Goal: Task Accomplishment & Management: Complete application form

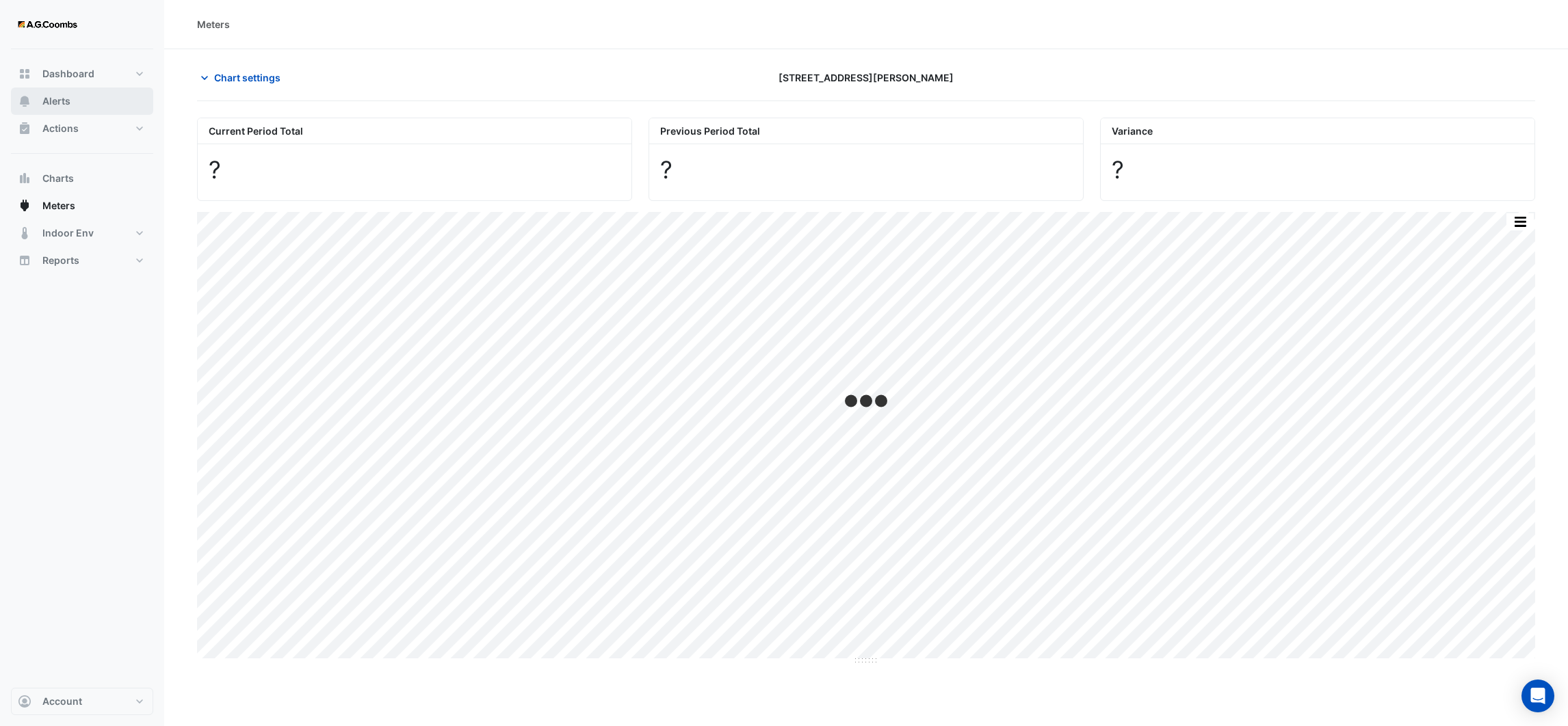
click at [55, 96] on span "Alerts" at bounding box center [56, 101] width 28 height 14
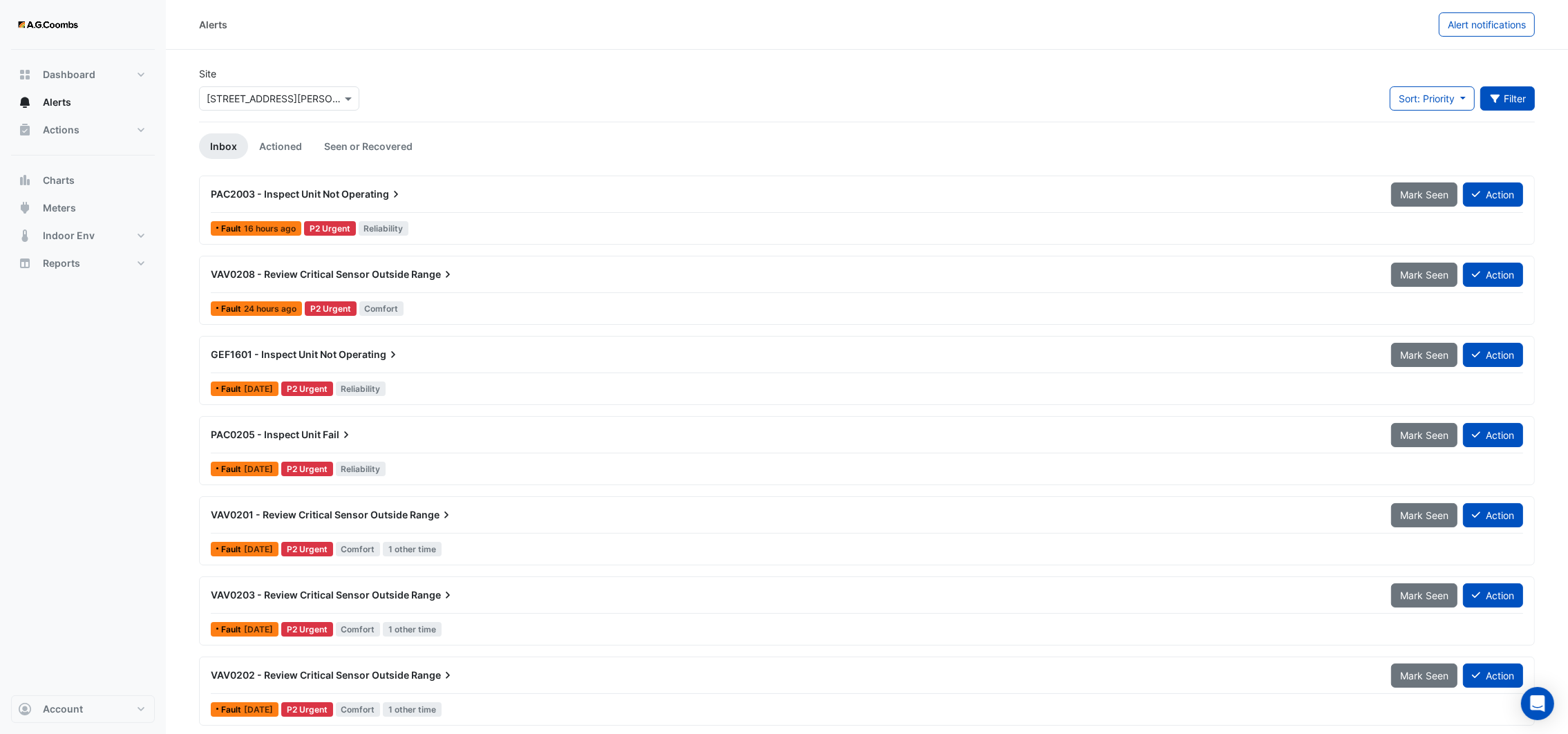
click at [1511, 100] on button "Filter" at bounding box center [1508, 99] width 55 height 24
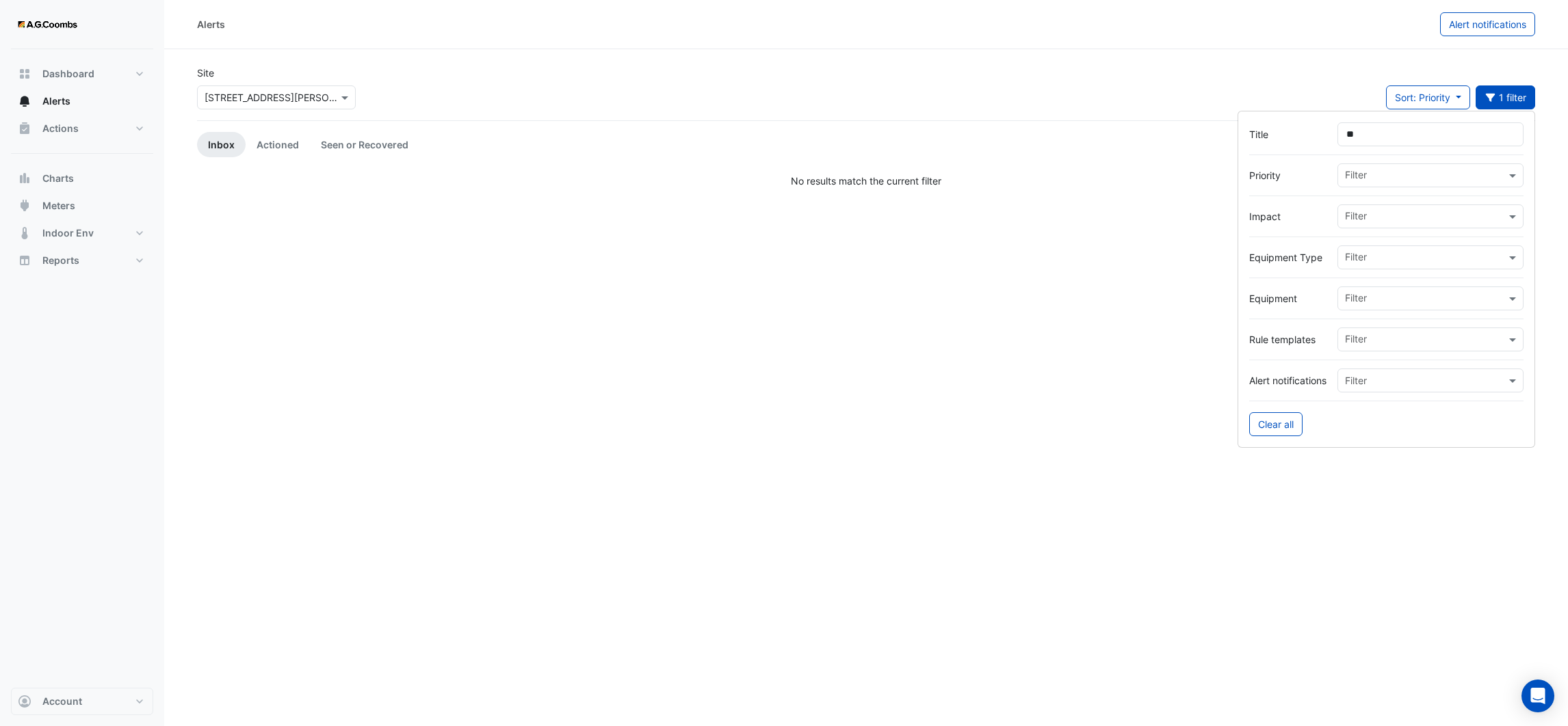
type input "*"
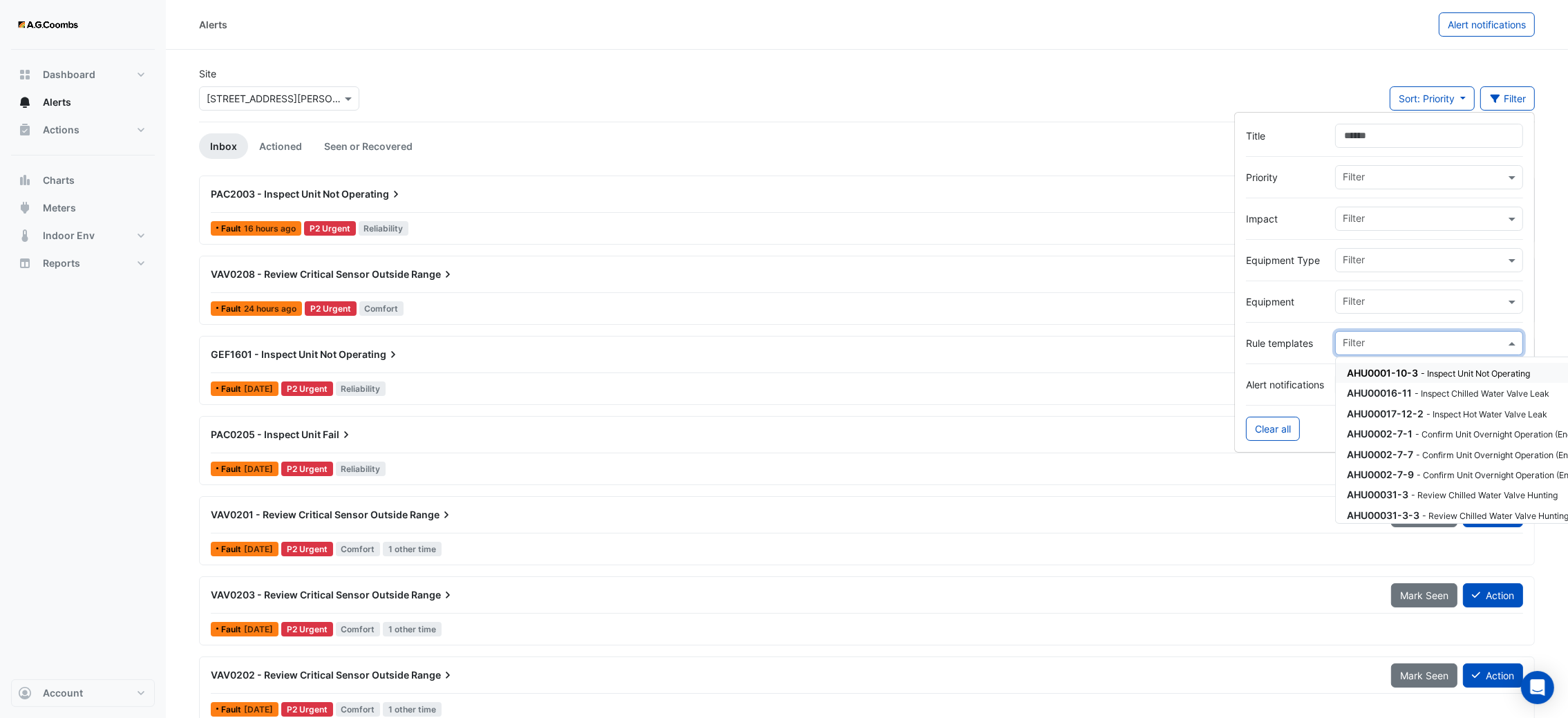
click at [1440, 355] on div "Filter" at bounding box center [1429, 343] width 188 height 24
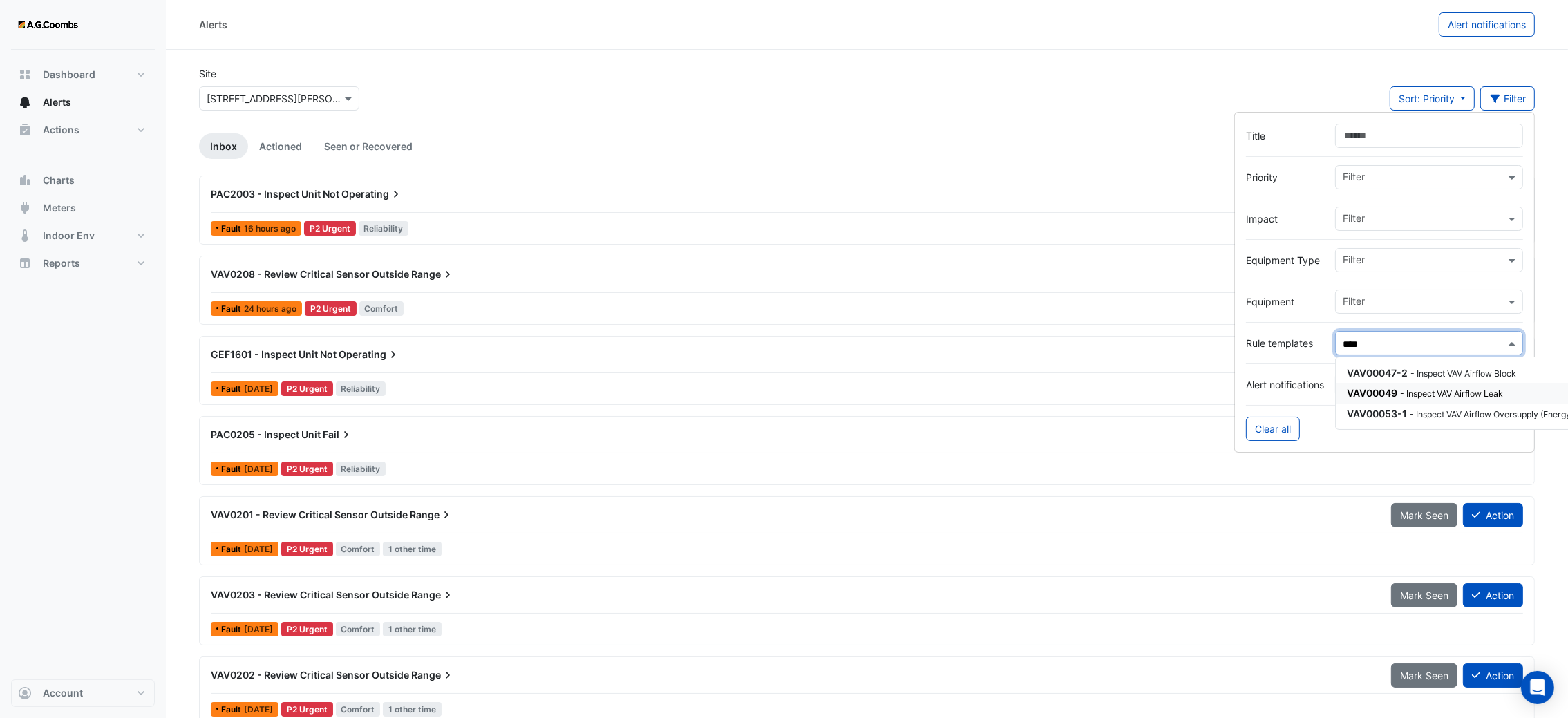
click at [1431, 395] on small "- Inspect VAV Airflow Leak" at bounding box center [1451, 394] width 103 height 11
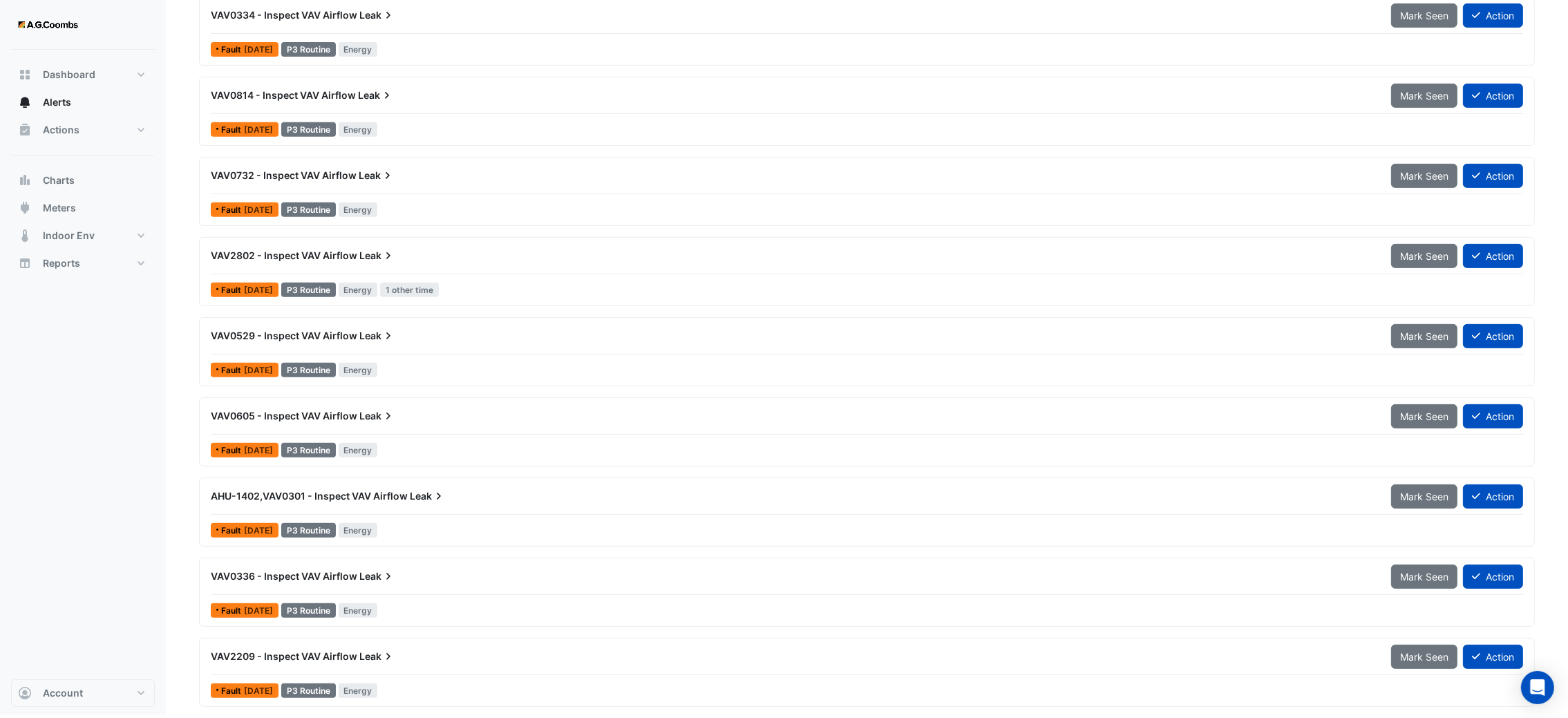
scroll to position [908, 0]
type input "****"
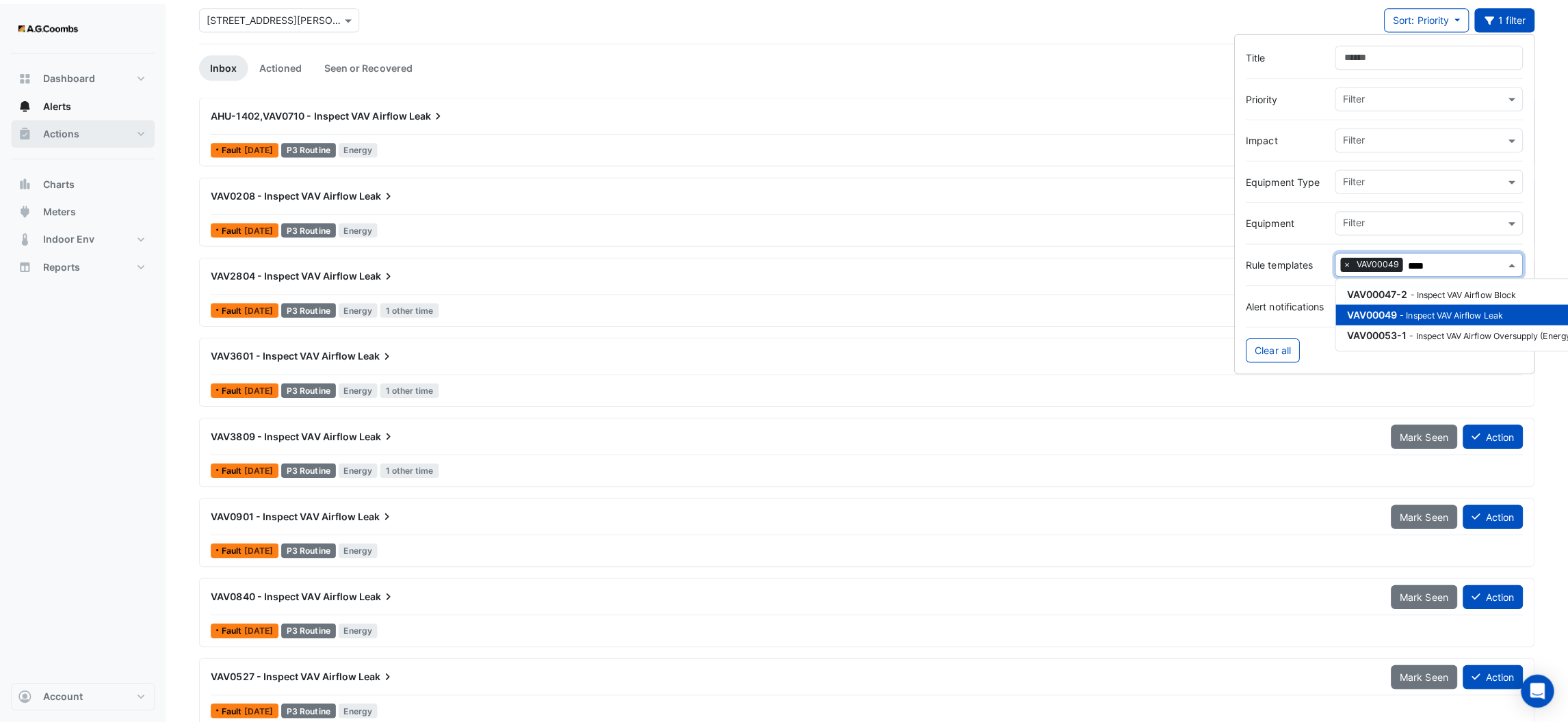
scroll to position [0, 0]
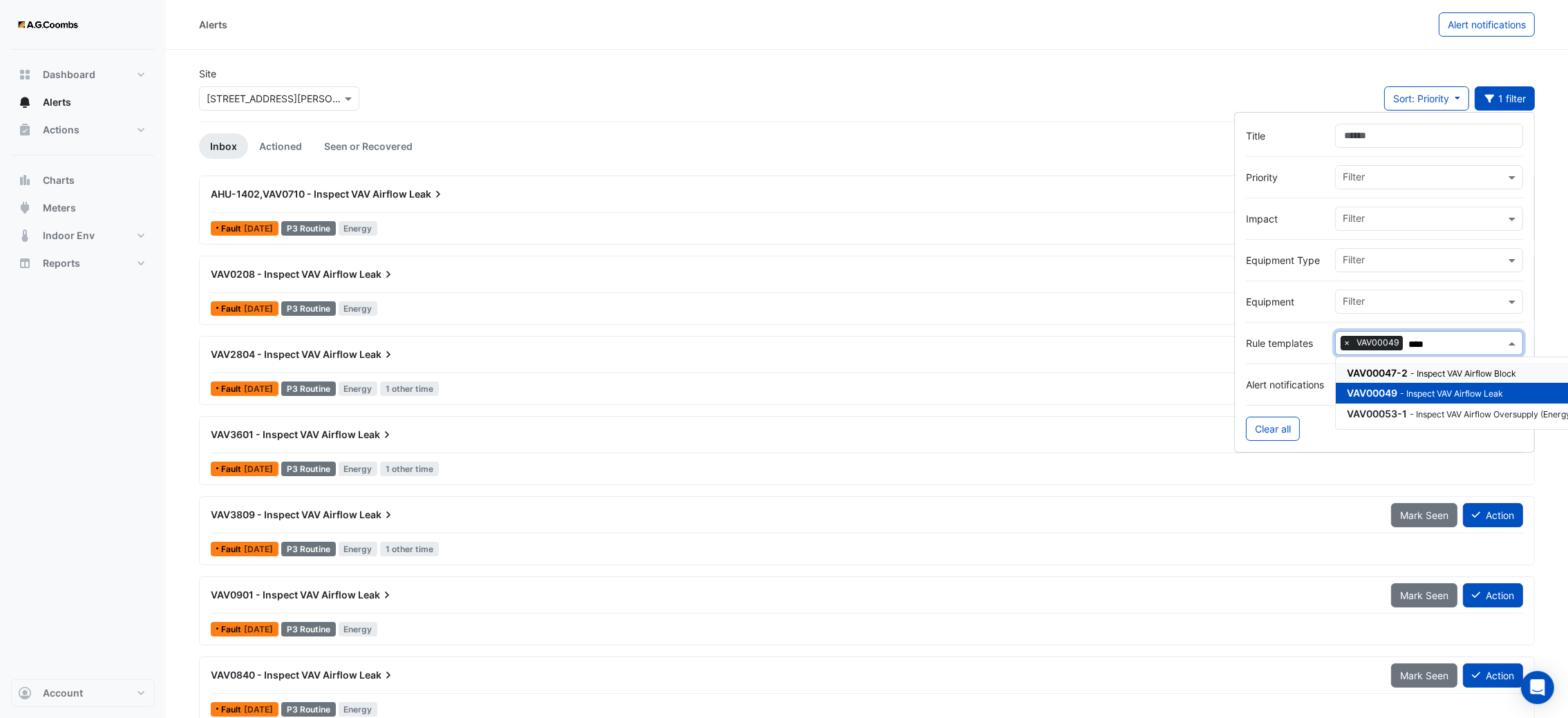
click at [1346, 68] on div "Site Select a Site × [STREET_ADDRESS][PERSON_NAME] Sort: Priority Priority Upda…" at bounding box center [867, 94] width 1352 height 55
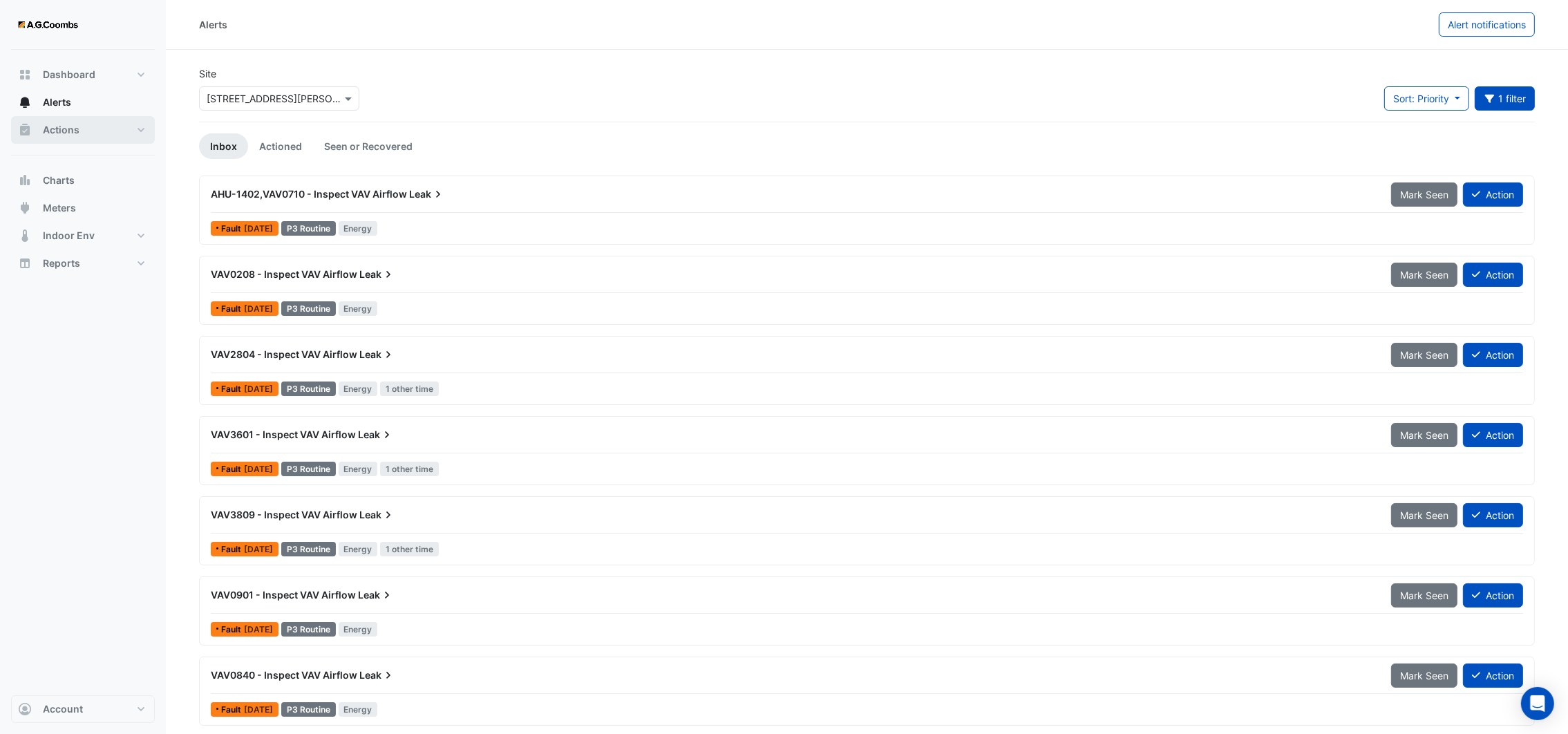
click at [110, 135] on button "Actions" at bounding box center [83, 130] width 144 height 28
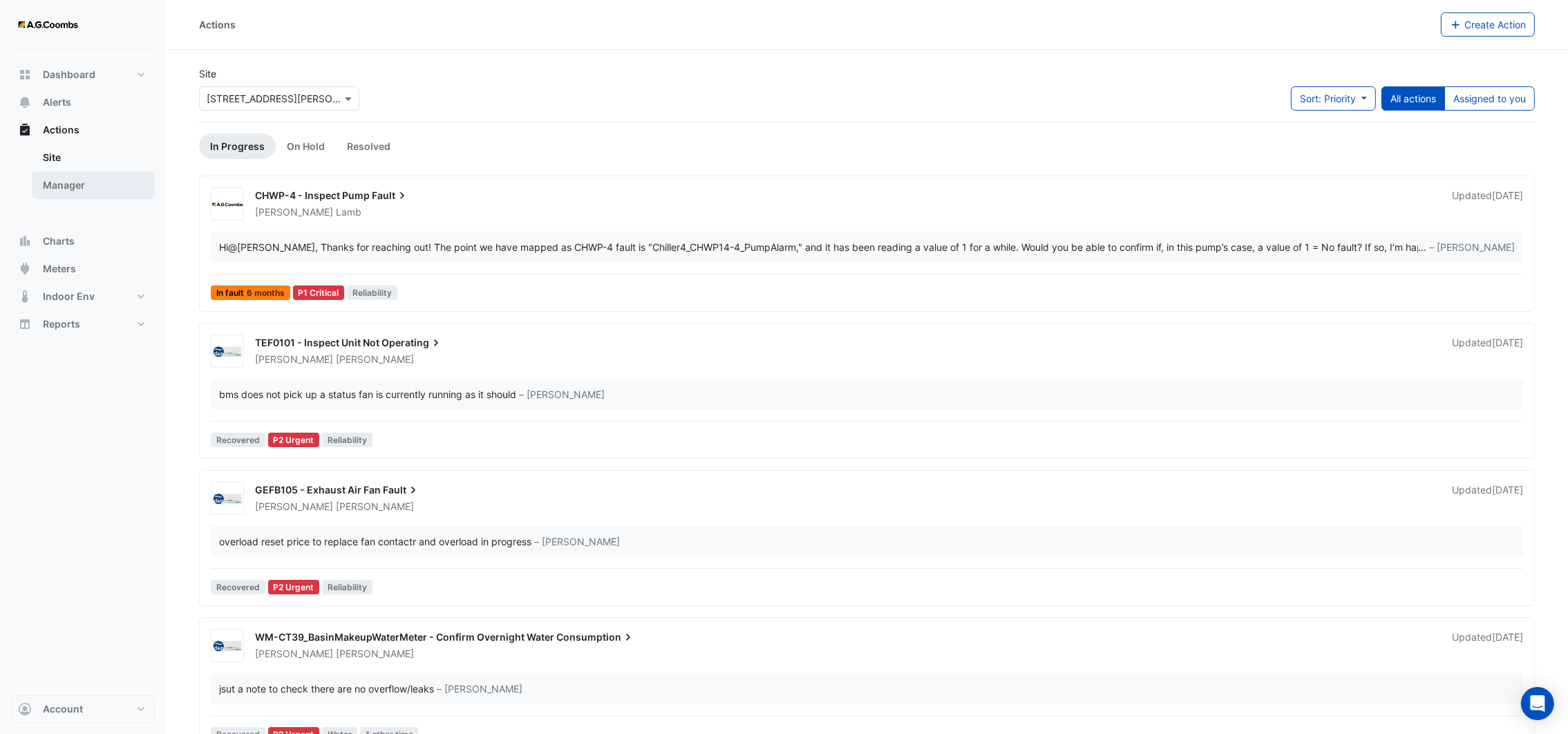
click at [68, 190] on link "Manager" at bounding box center [93, 185] width 123 height 28
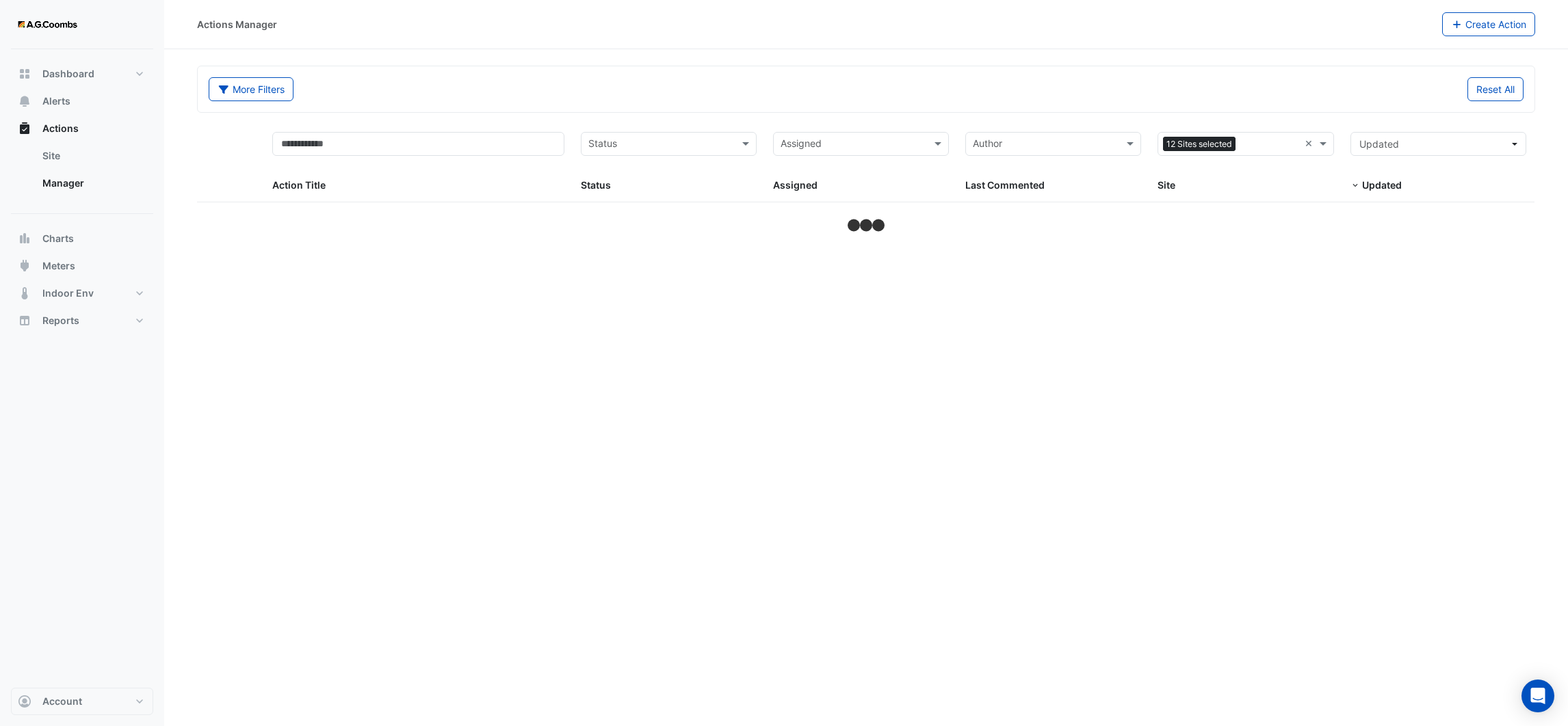
select select "**"
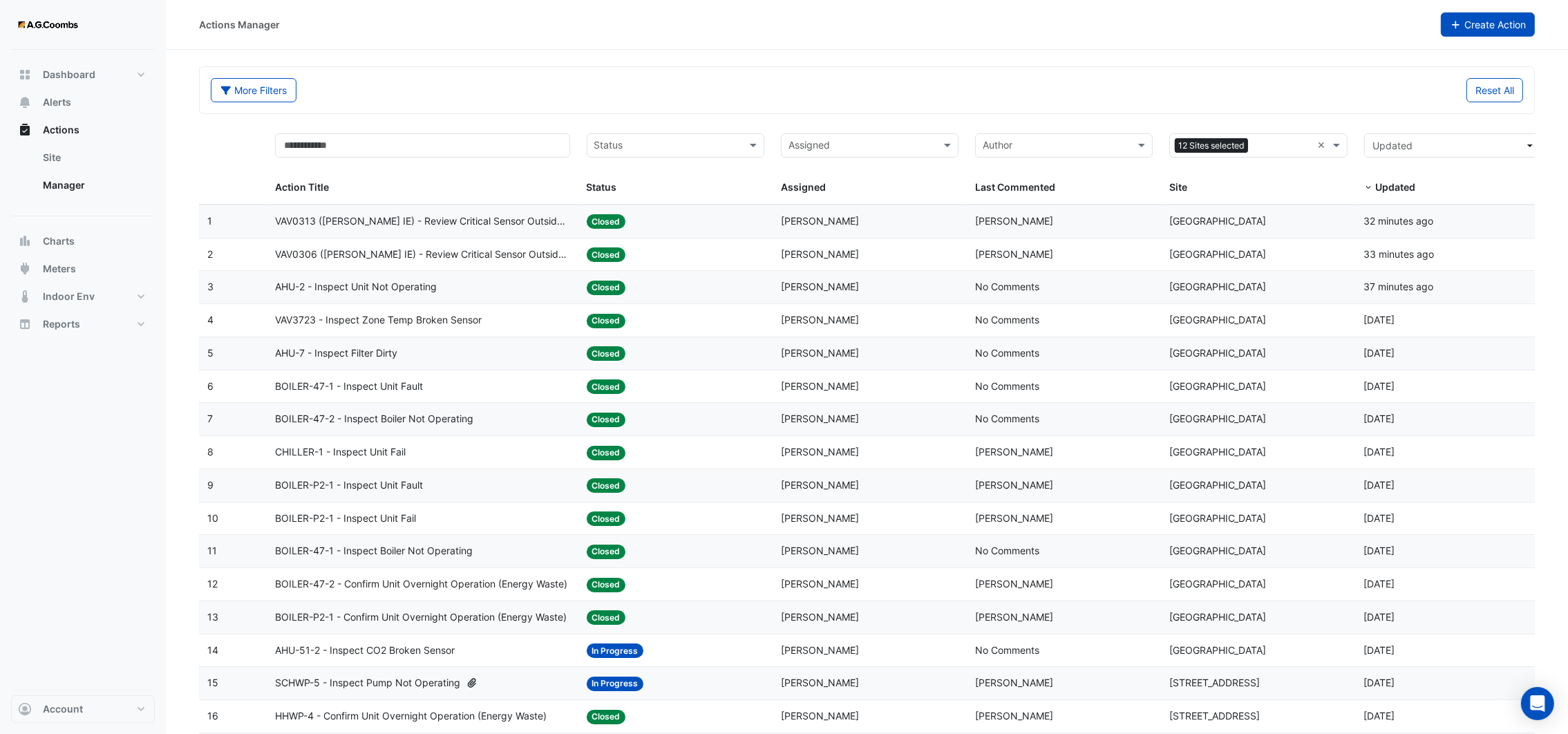
click at [1471, 22] on button "Create Action" at bounding box center [1488, 24] width 95 height 24
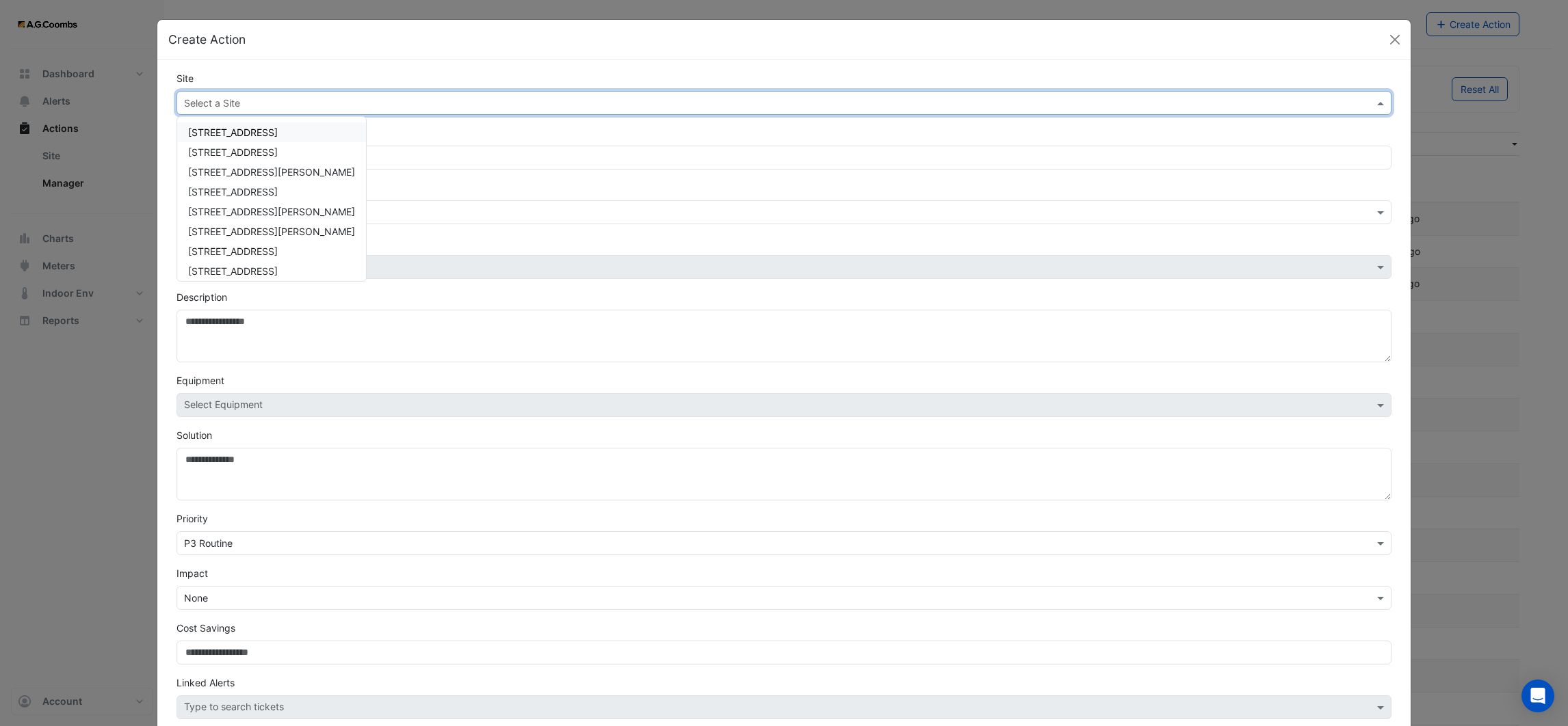
click at [248, 114] on div "Select a Site" at bounding box center [784, 103] width 1215 height 24
click at [230, 207] on span "[STREET_ADDRESS][PERSON_NAME]" at bounding box center [271, 211] width 167 height 11
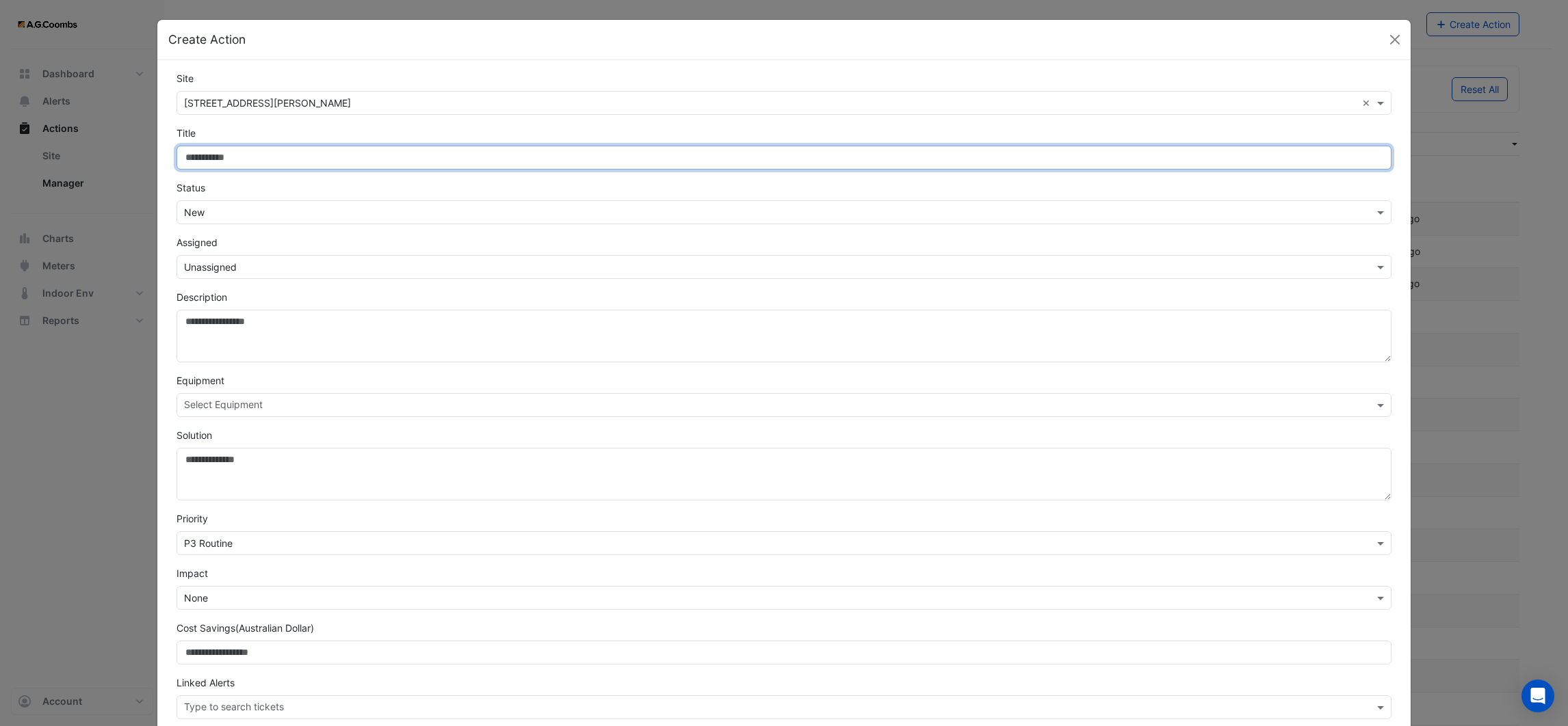
click at [236, 162] on input "Site" at bounding box center [784, 157] width 1215 height 24
type input "**********"
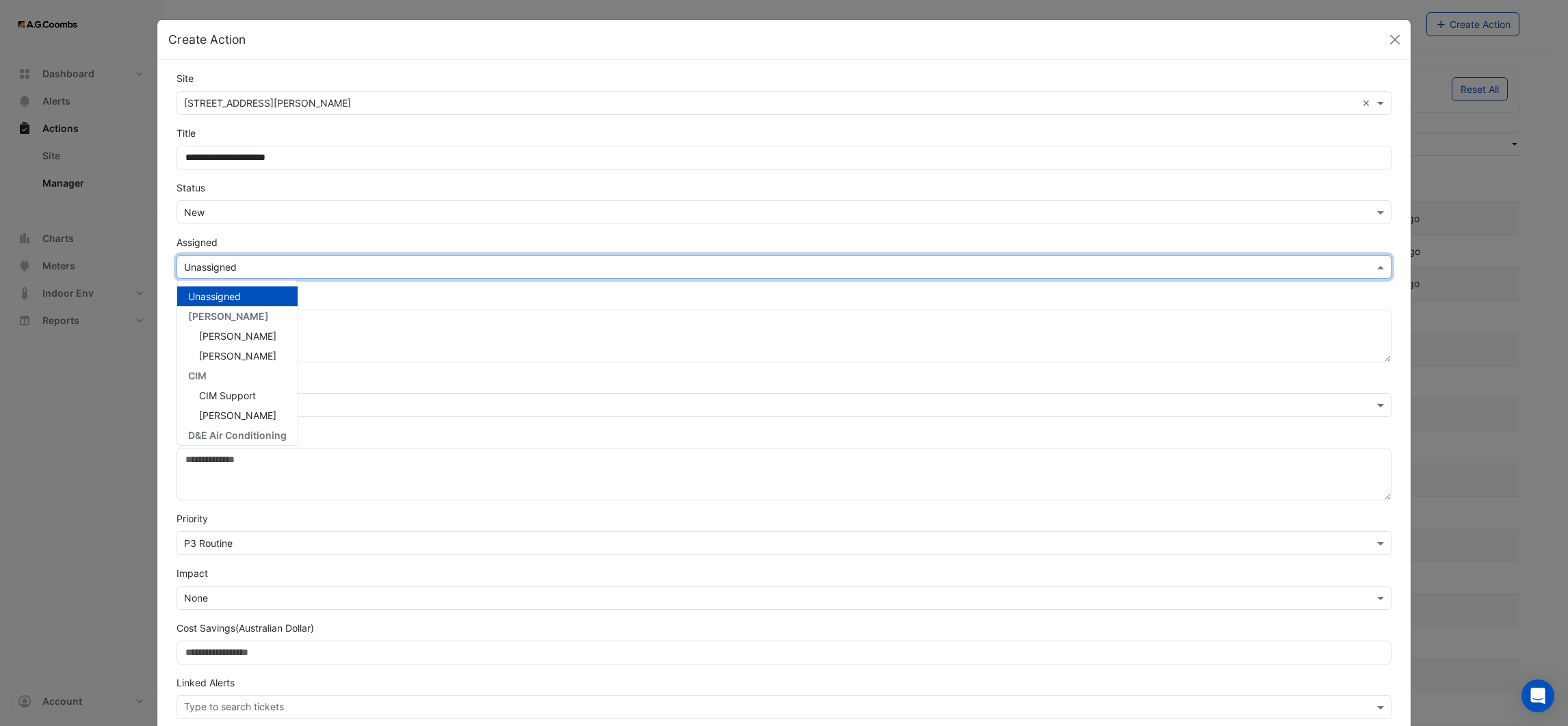
click at [248, 264] on input "text" at bounding box center [770, 267] width 1173 height 14
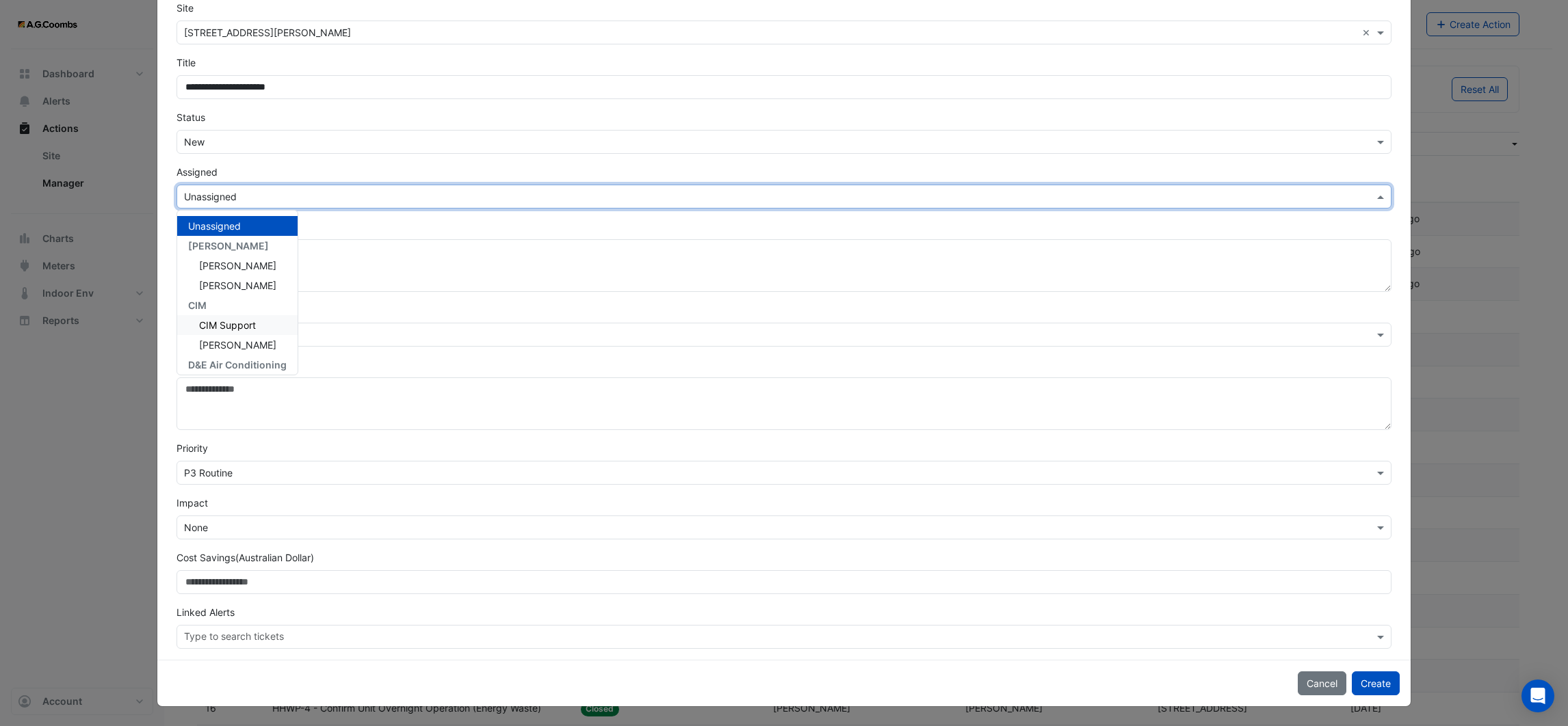
click at [241, 327] on span "CIM Support" at bounding box center [227, 325] width 57 height 11
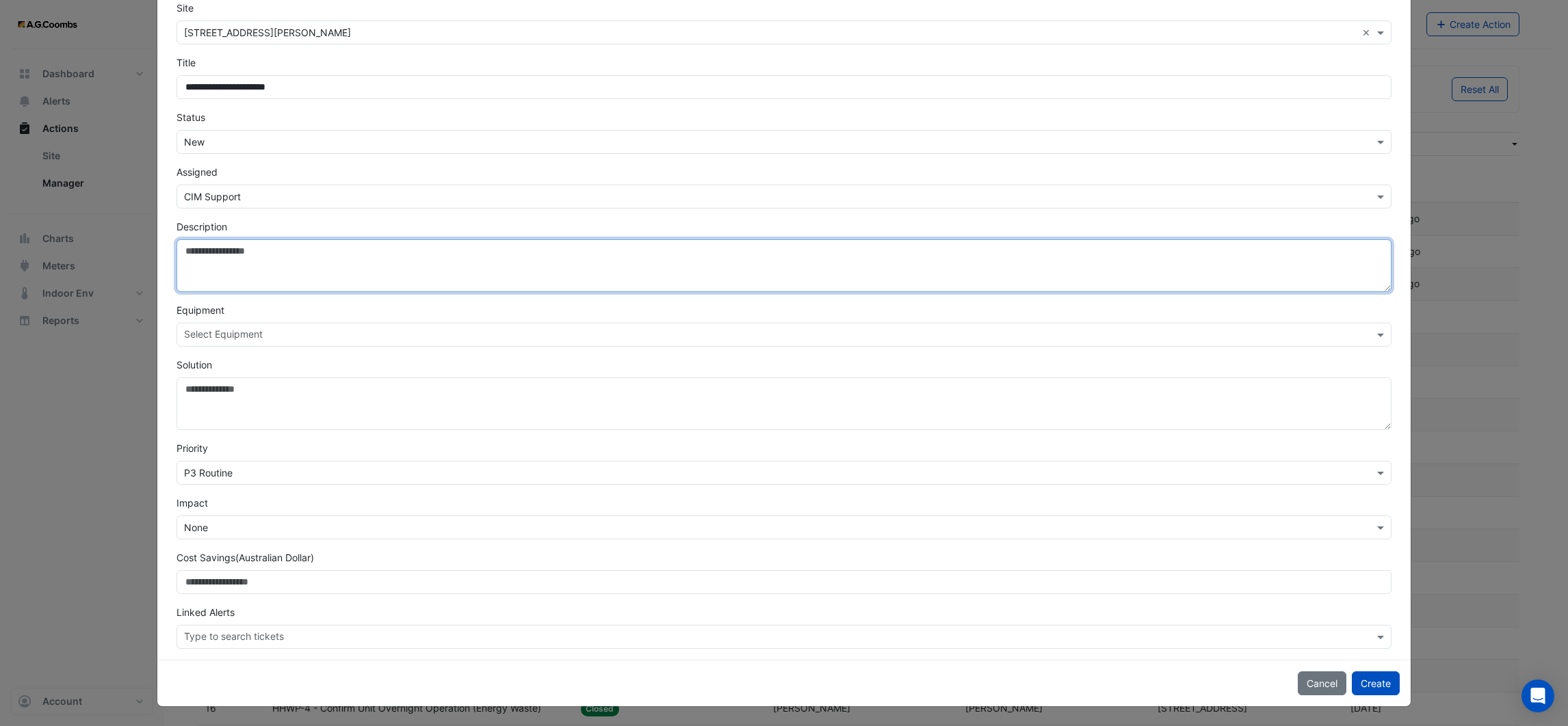
click at [251, 260] on textarea "Description" at bounding box center [784, 266] width 1215 height 53
paste textarea "*"
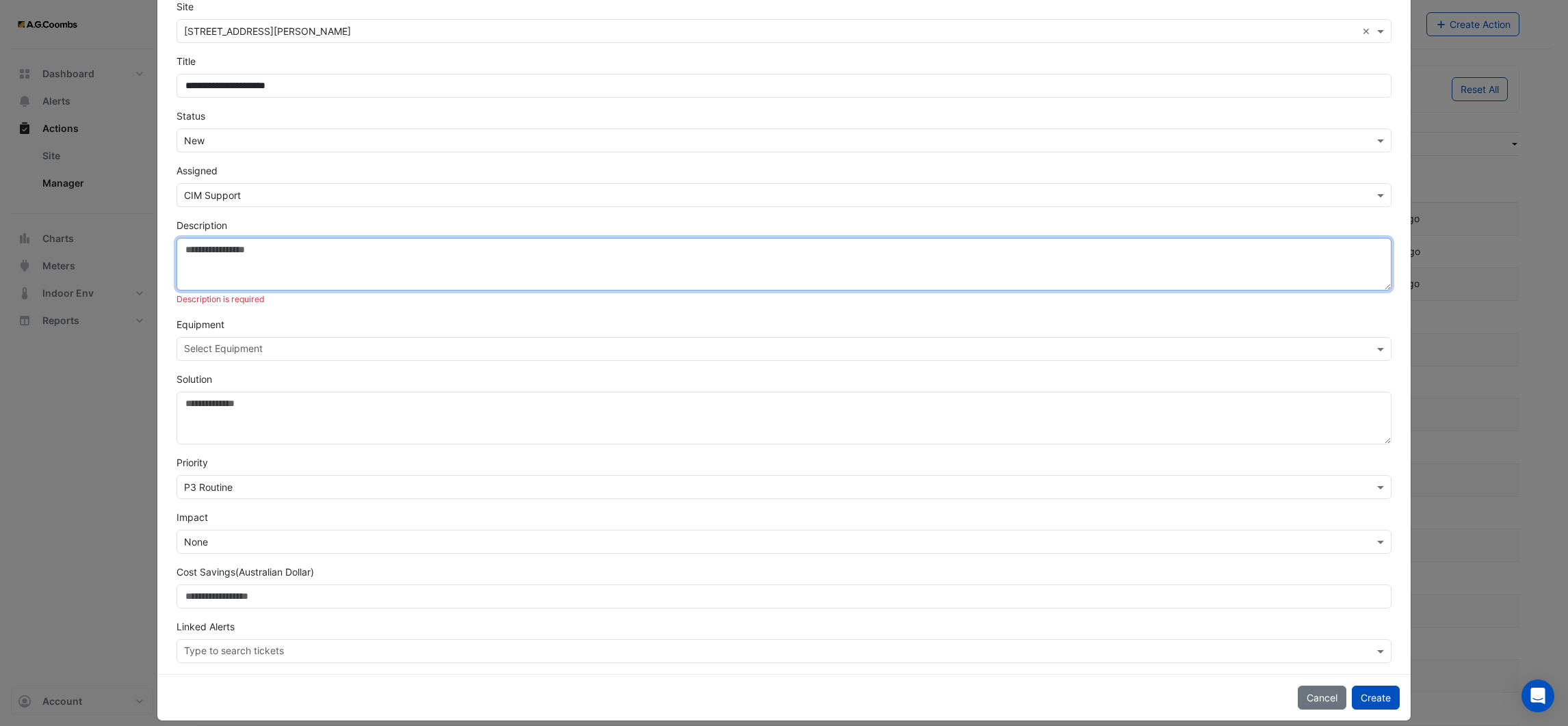
click at [251, 260] on textarea "Description" at bounding box center [784, 264] width 1215 height 53
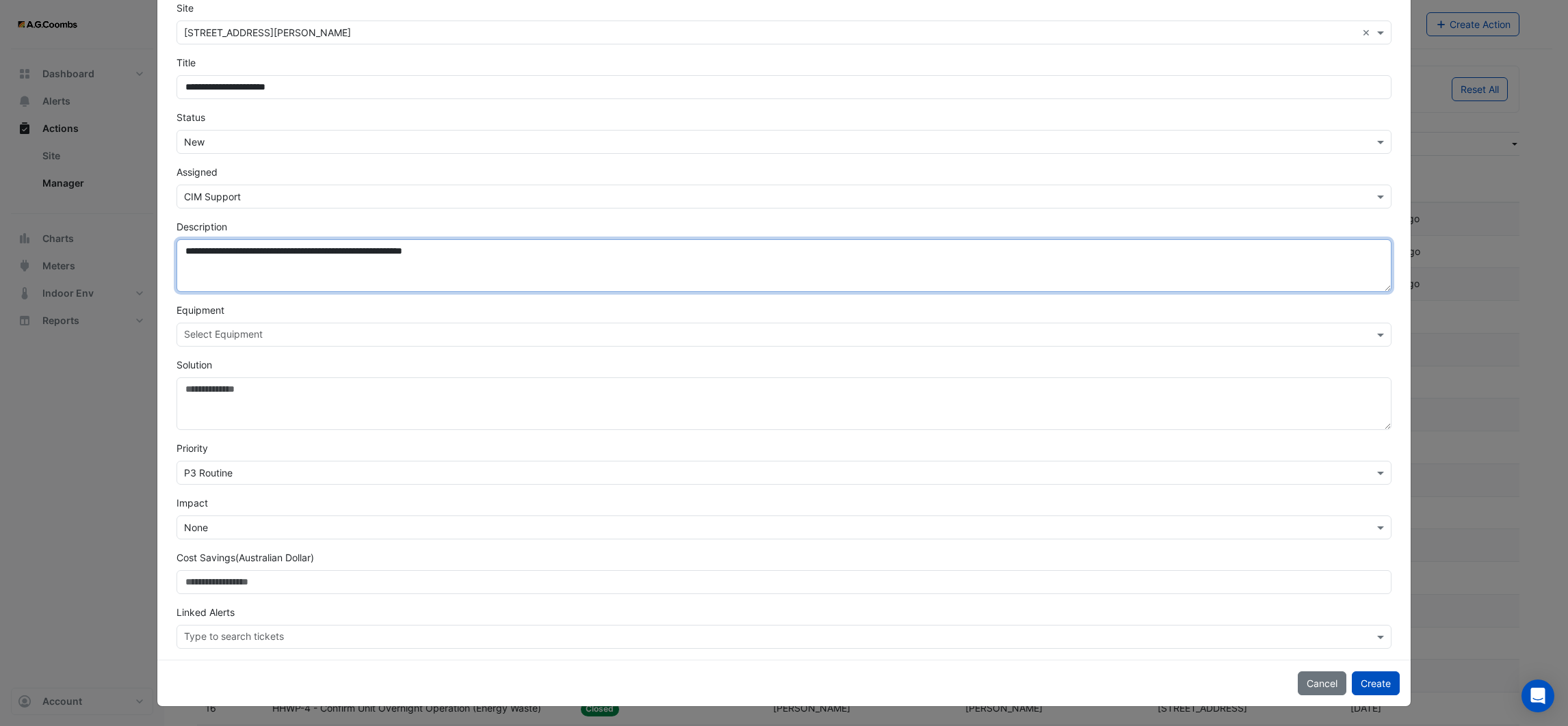
type textarea "**********"
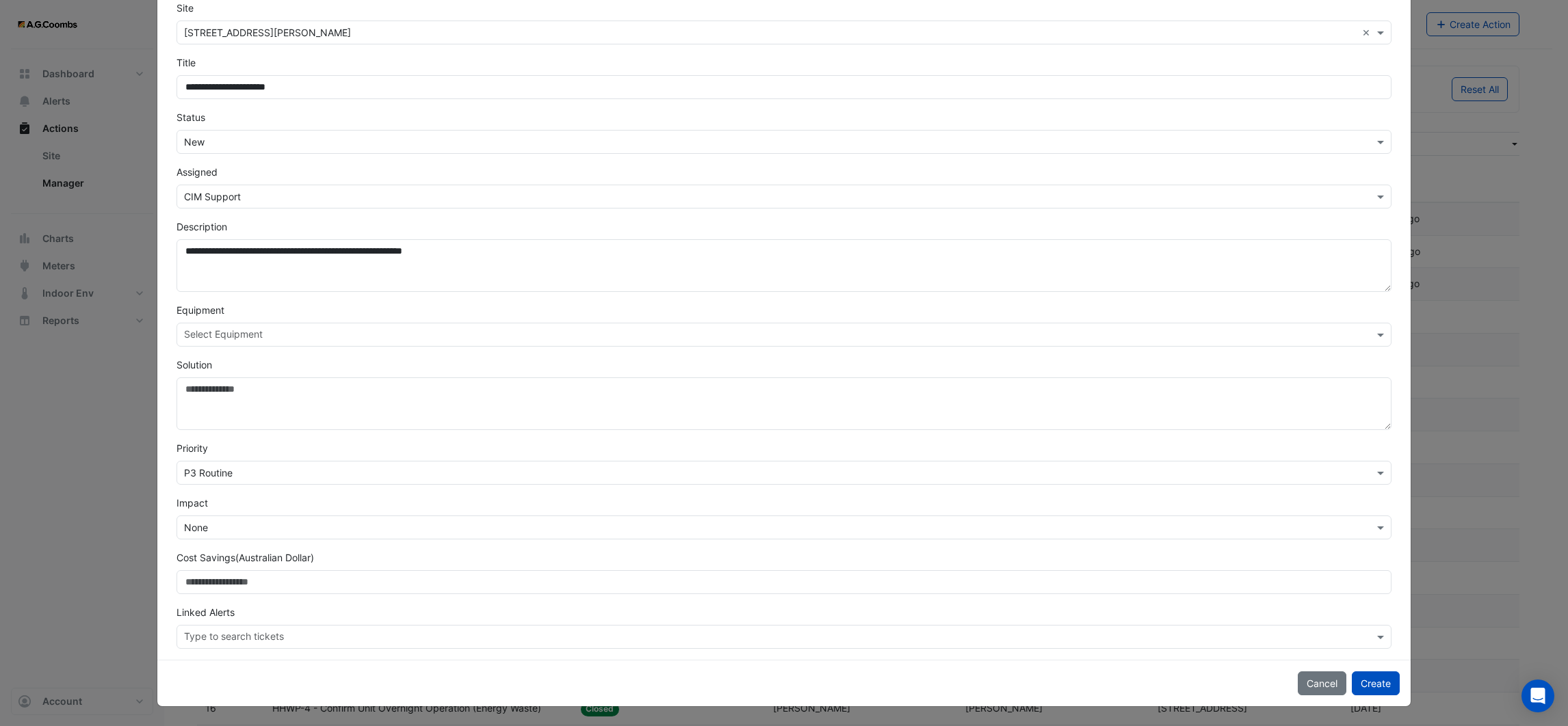
click at [375, 331] on input "text" at bounding box center [776, 335] width 1185 height 14
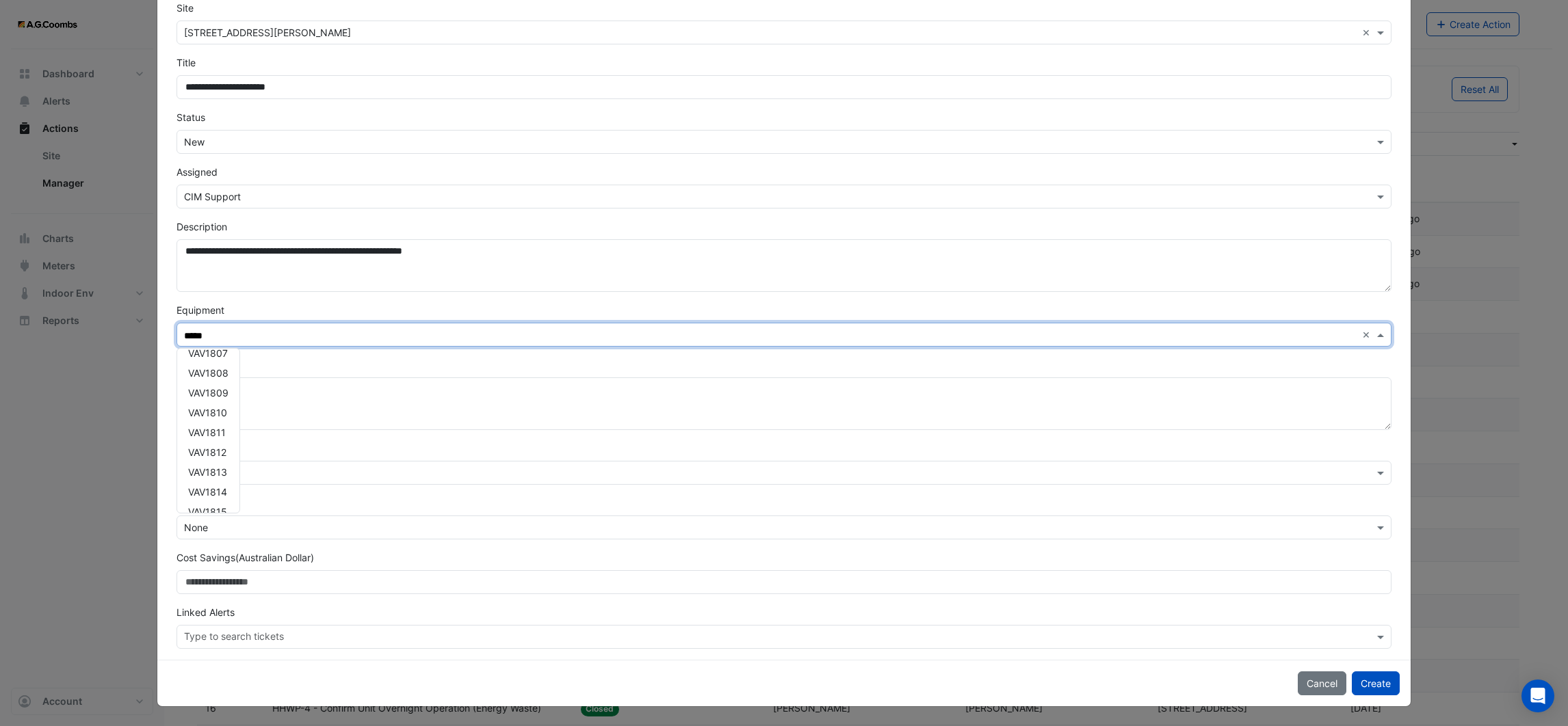
scroll to position [179, 0]
click at [220, 457] on div "VAV1815" at bounding box center [208, 463] width 62 height 20
type input "*****"
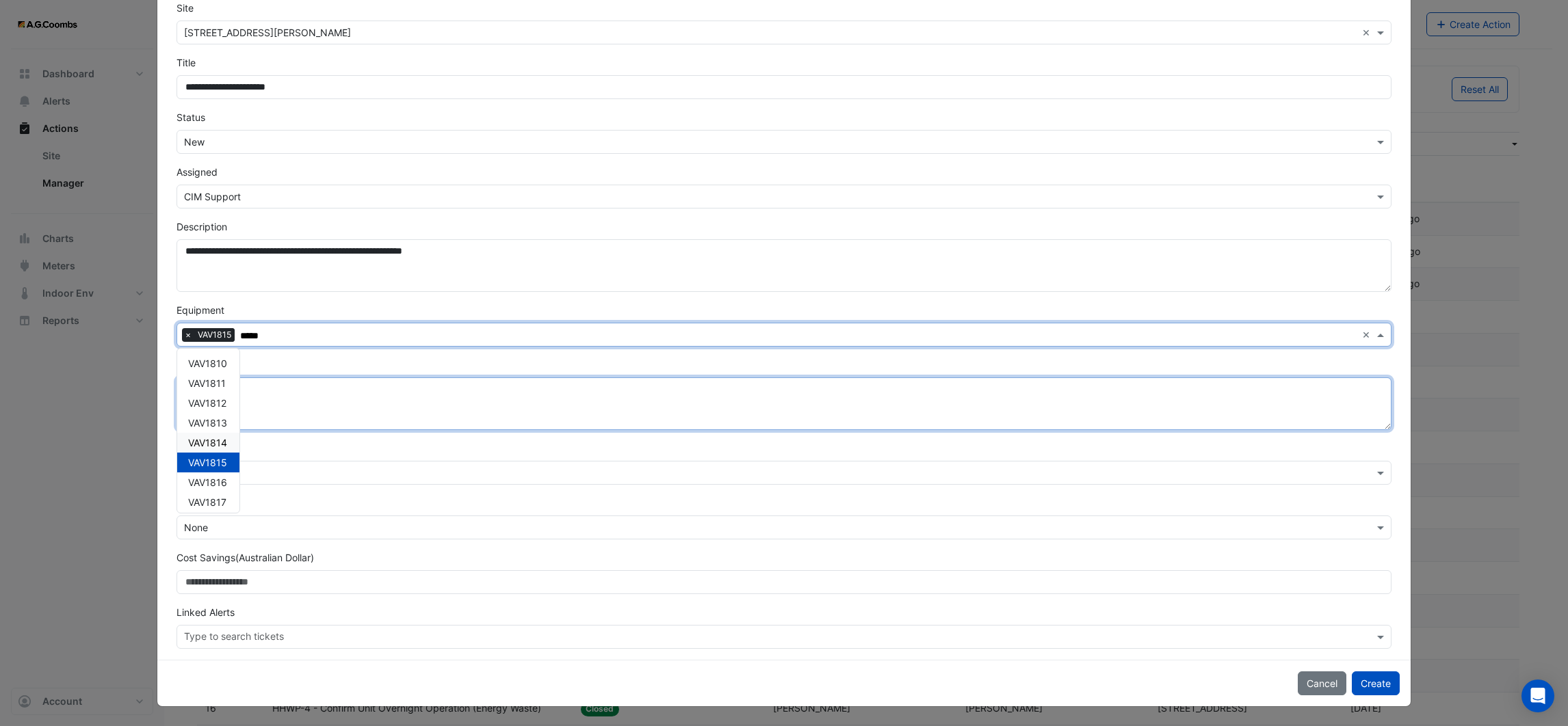
click at [327, 378] on textarea "Solution" at bounding box center [784, 404] width 1215 height 53
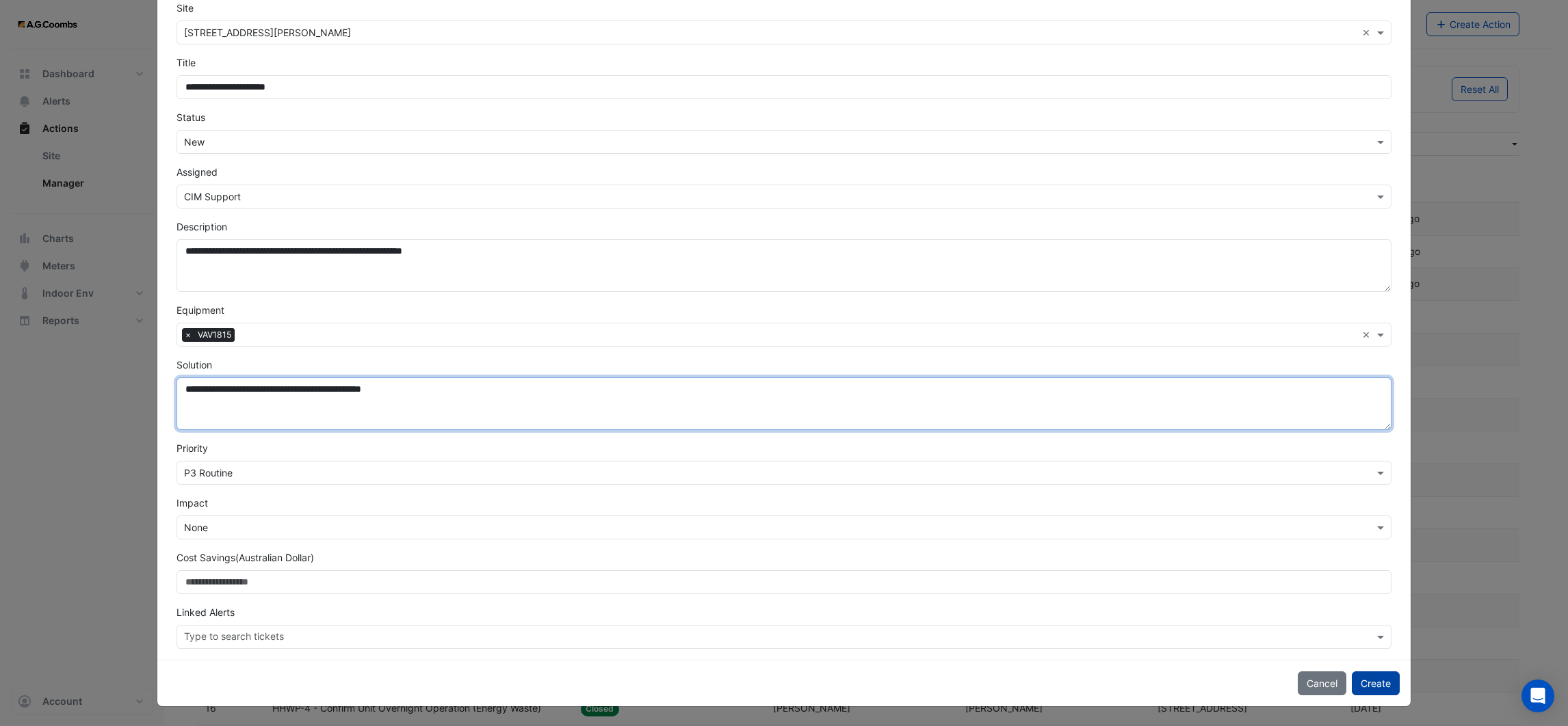
type textarea "**********"
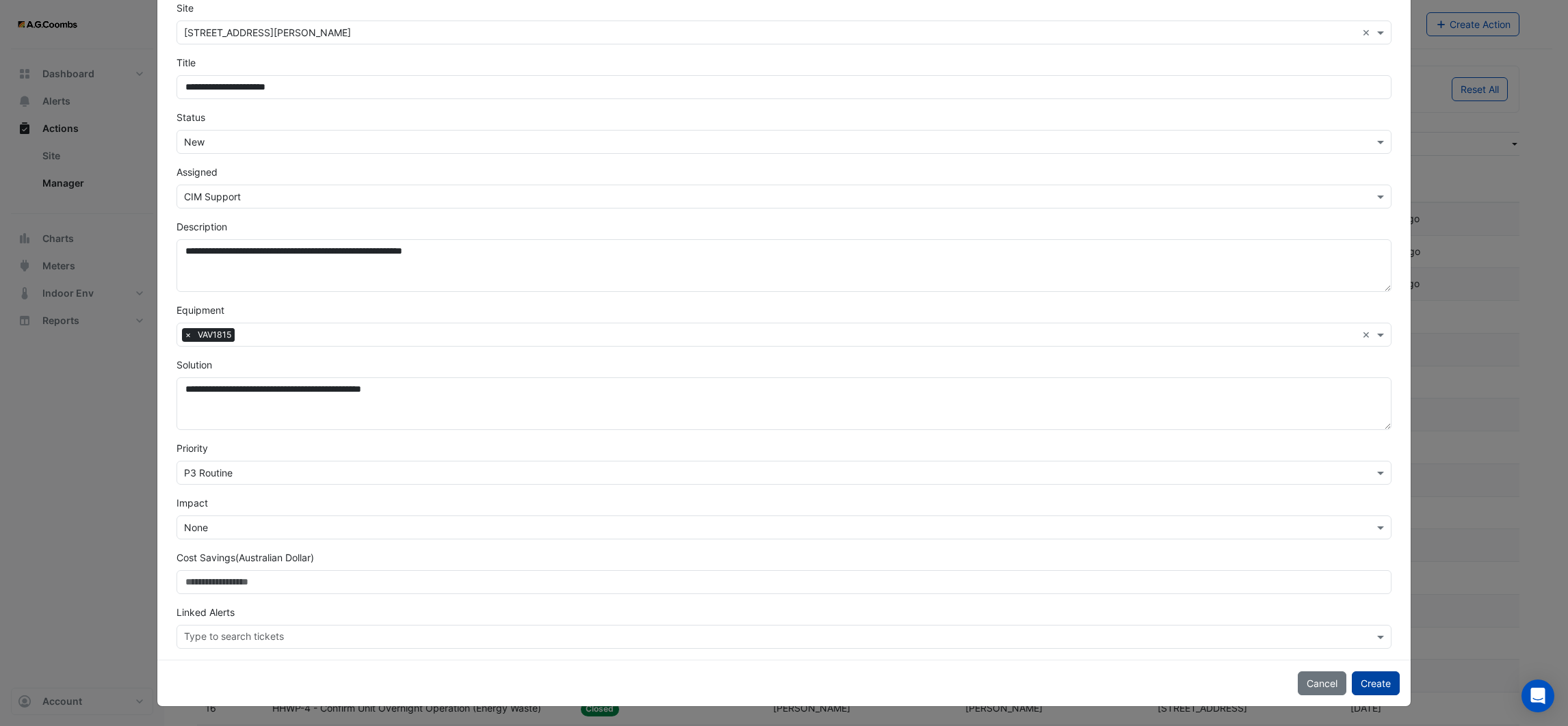
click at [1376, 678] on button "Create" at bounding box center [1376, 684] width 48 height 24
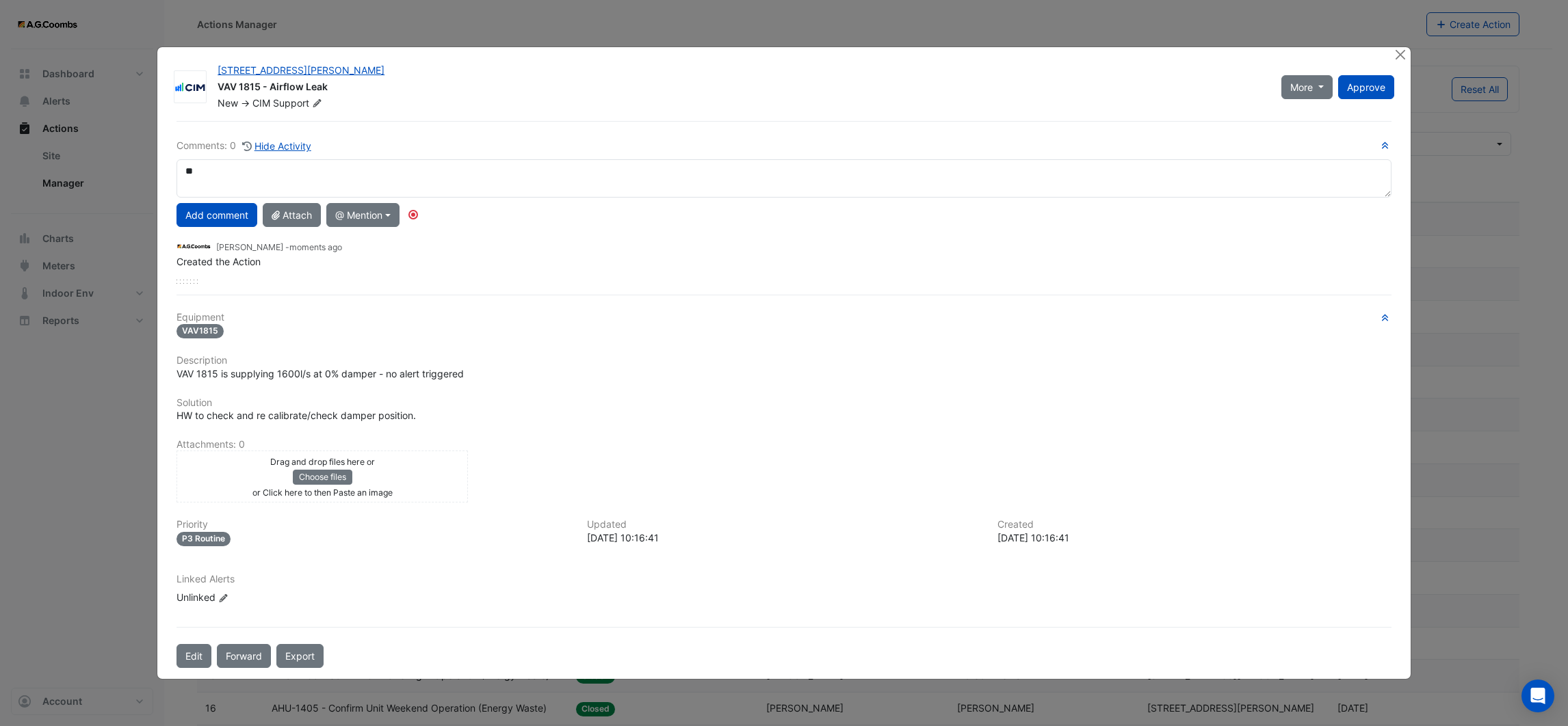
type textarea "*"
click at [386, 216] on button "@ Mention" at bounding box center [363, 215] width 73 height 24
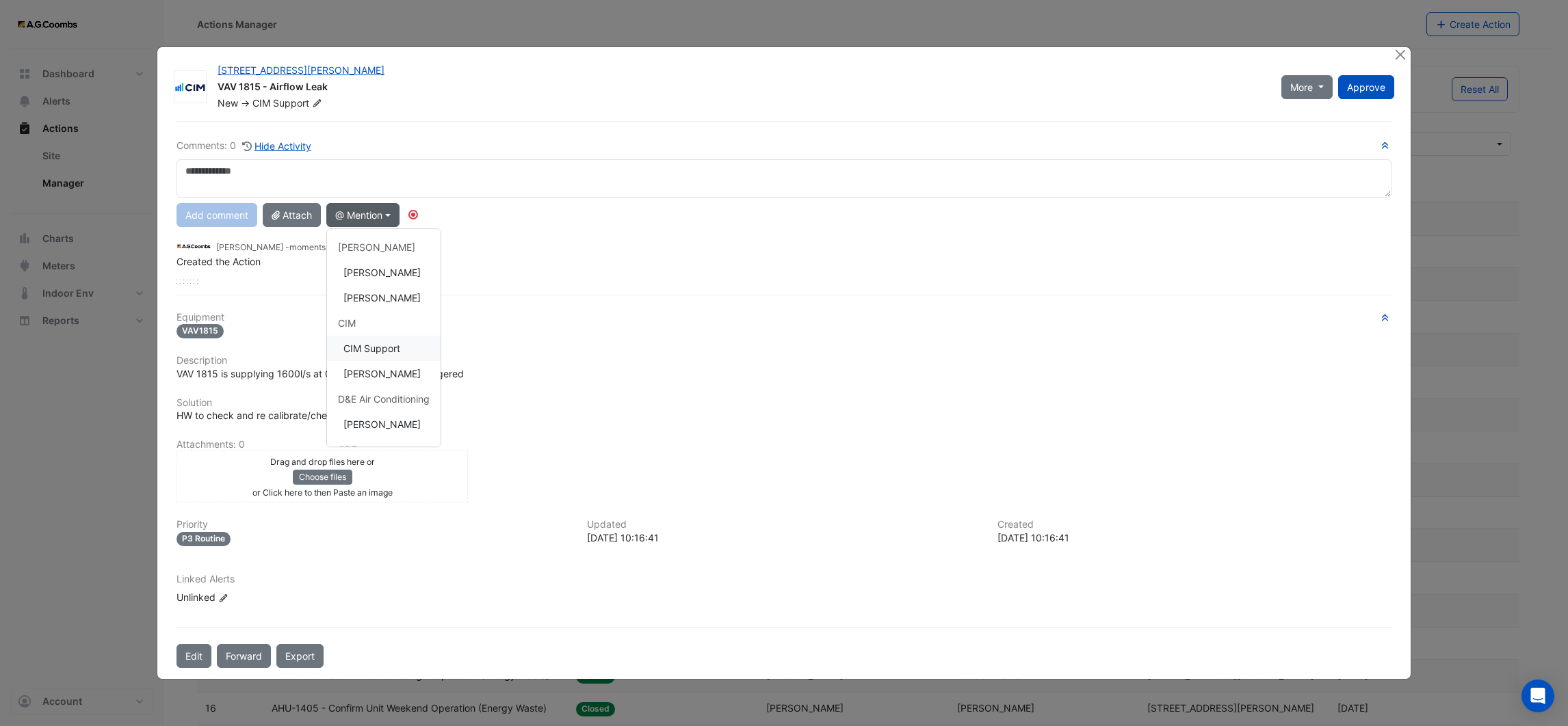
click at [392, 345] on button "CIM Support" at bounding box center [384, 348] width 114 height 25
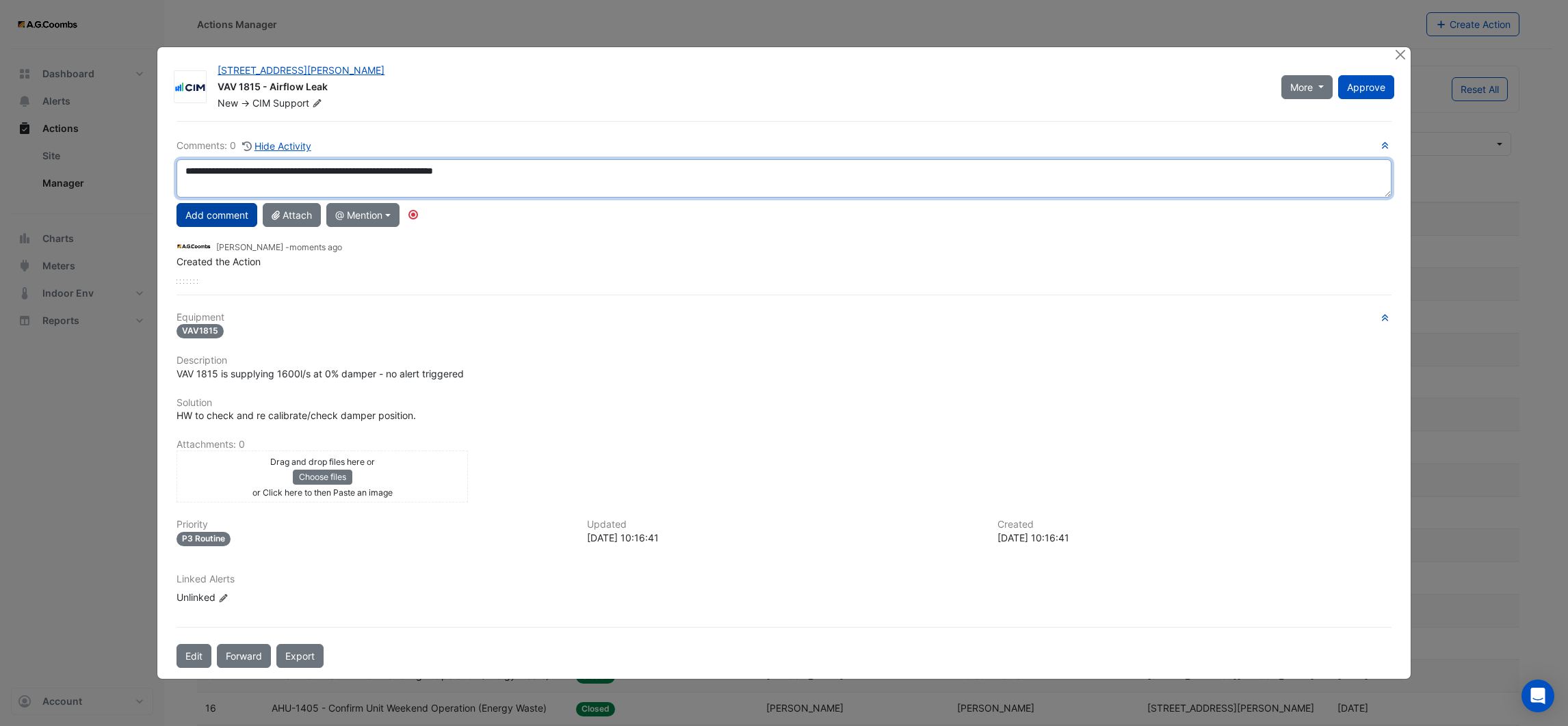
type textarea "**********"
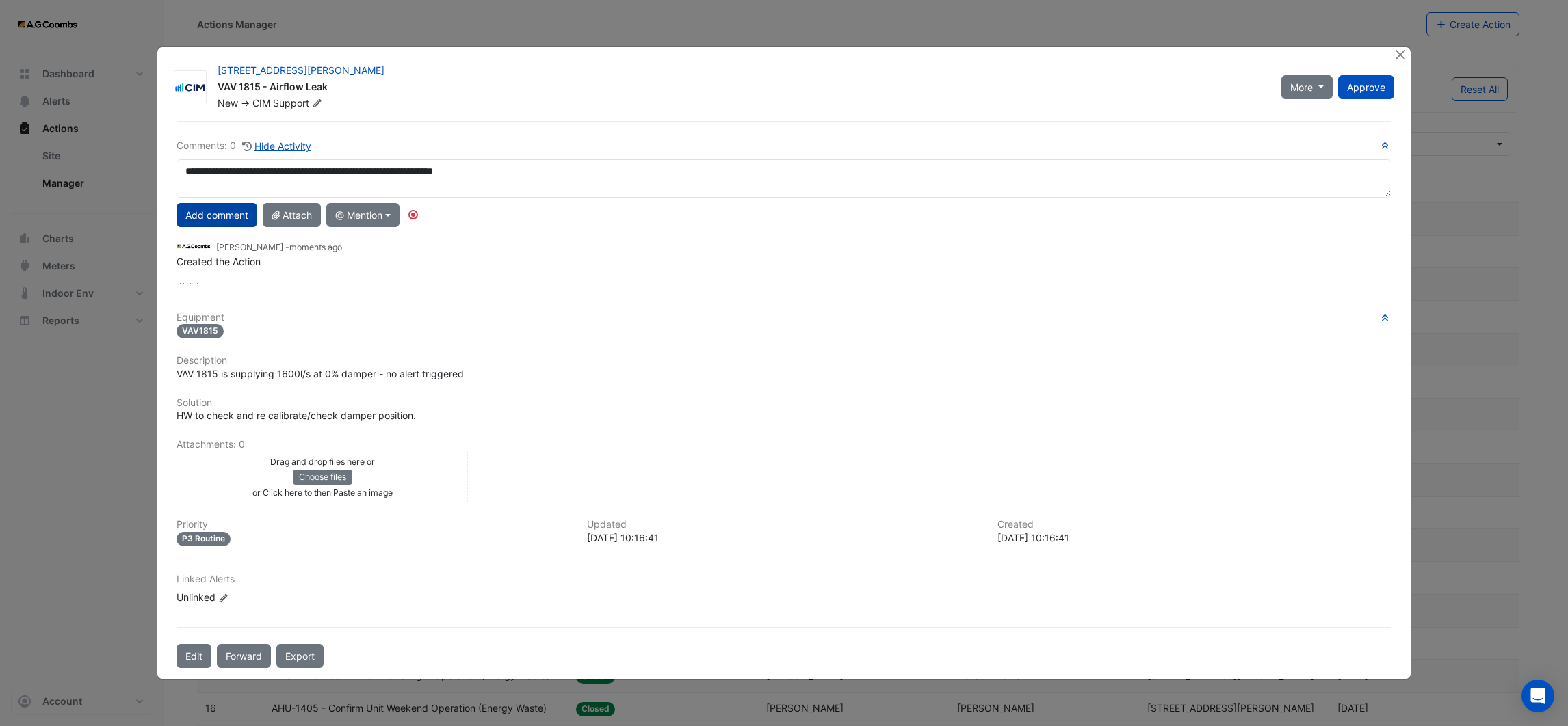
click at [183, 216] on button "Add comment" at bounding box center [217, 215] width 81 height 24
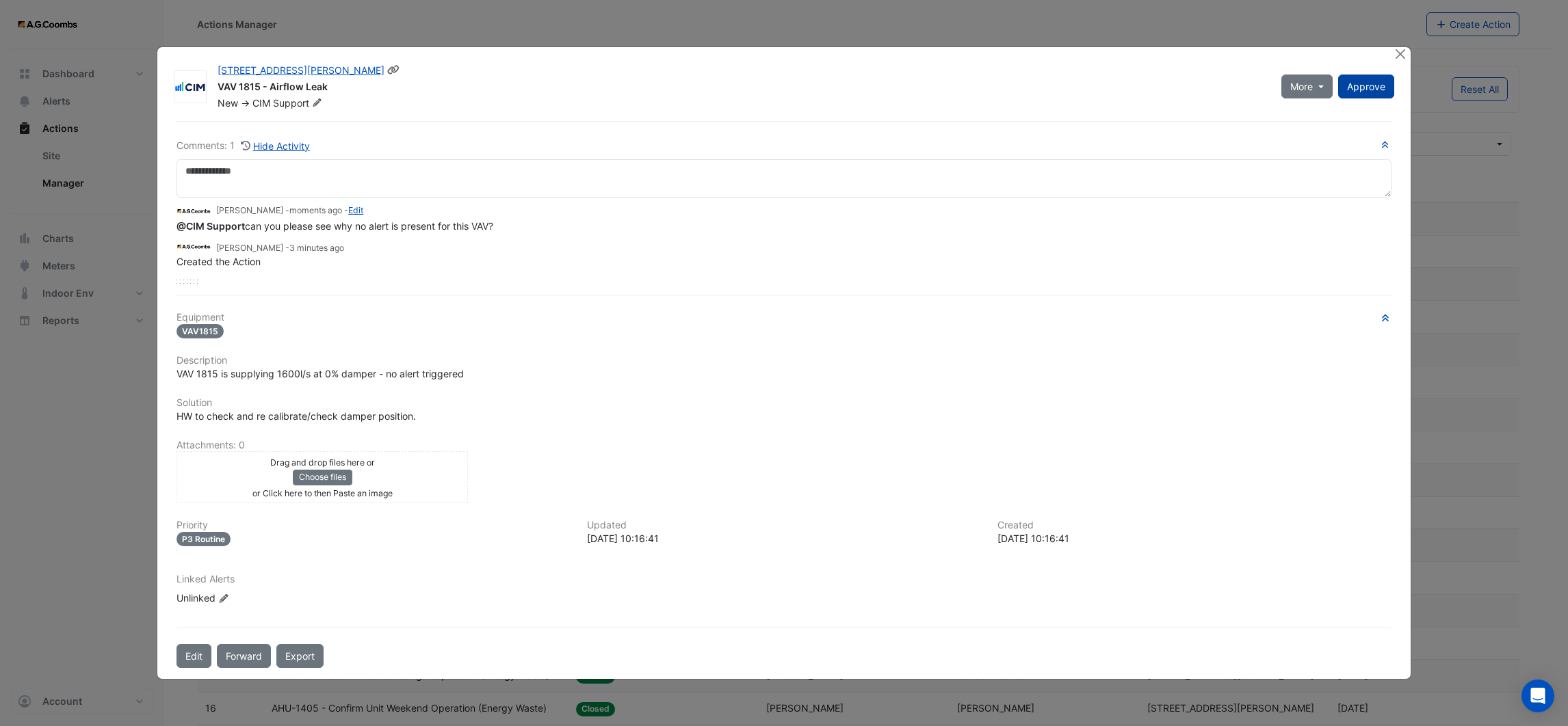
click at [1367, 81] on span "Approve" at bounding box center [1367, 86] width 39 height 11
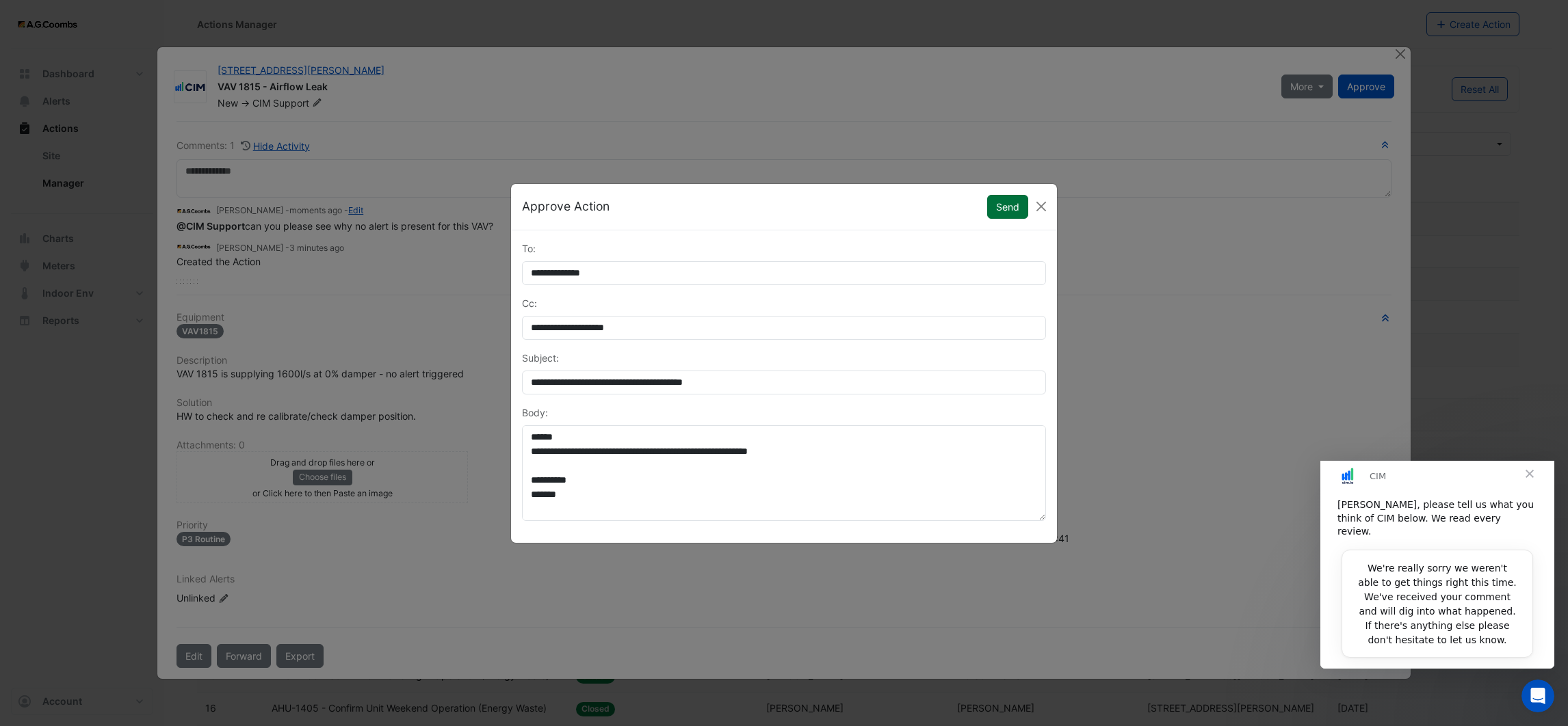
click at [1003, 198] on button "Send" at bounding box center [1007, 207] width 41 height 24
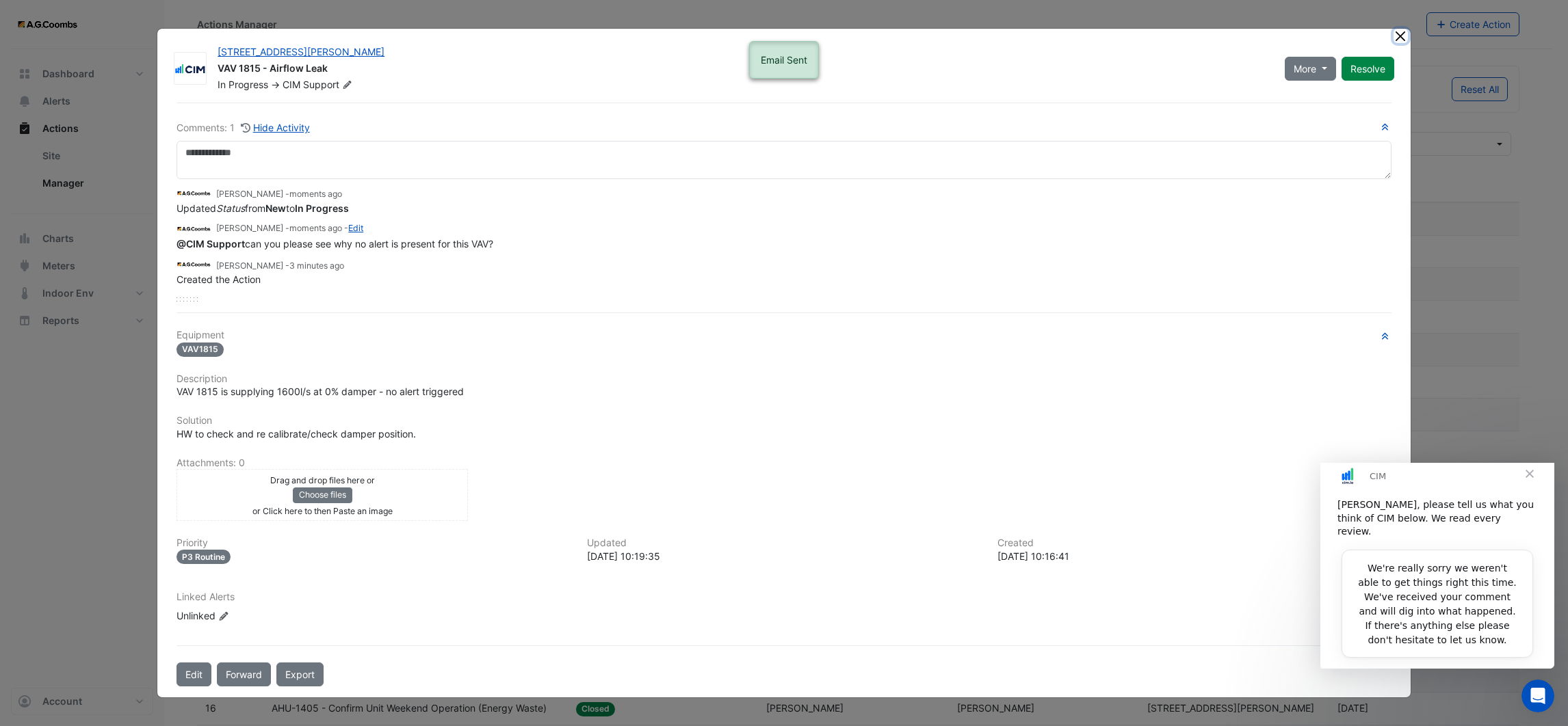
click at [1395, 38] on button "Close" at bounding box center [1401, 36] width 14 height 14
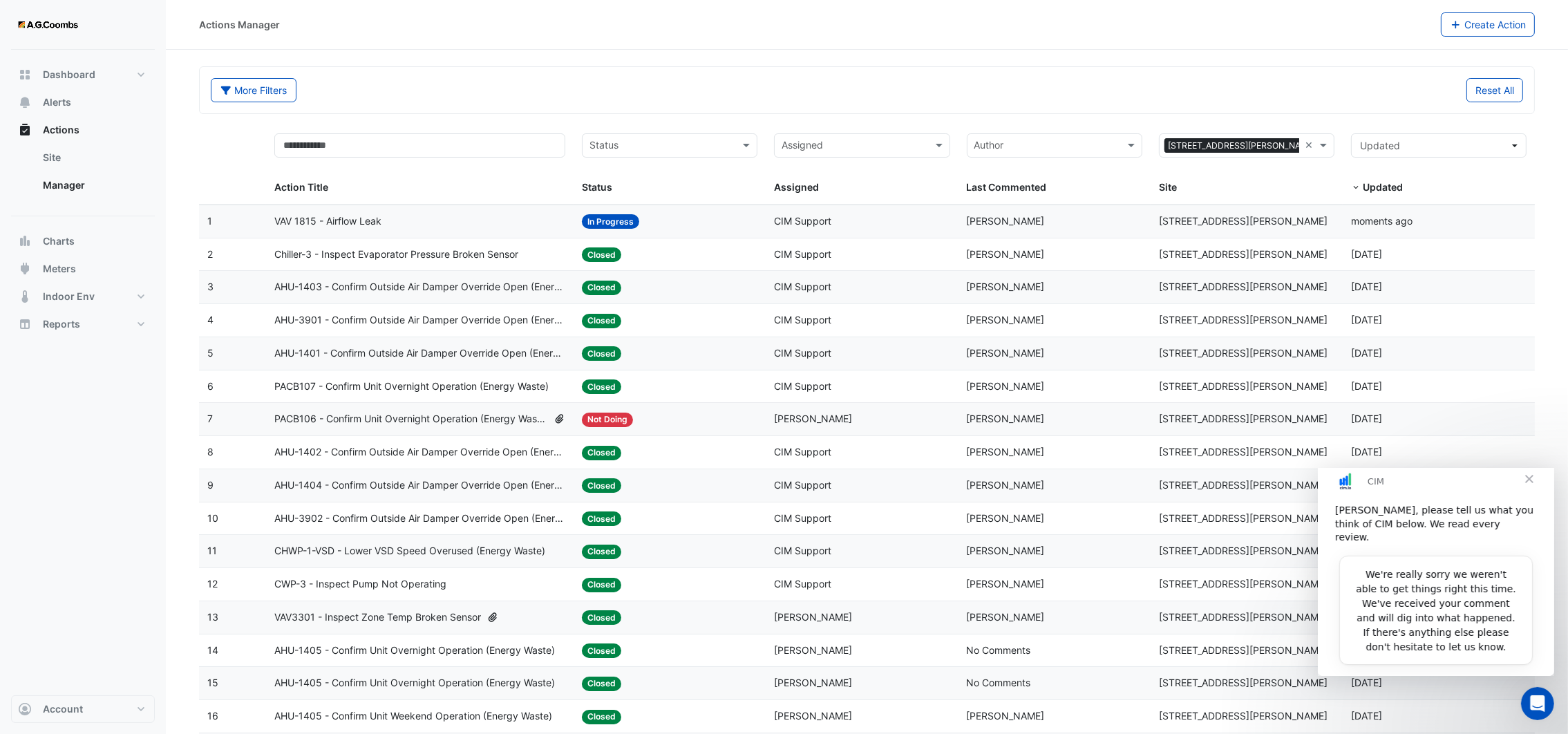
click at [1532, 490] on span "Close" at bounding box center [1528, 478] width 50 height 50
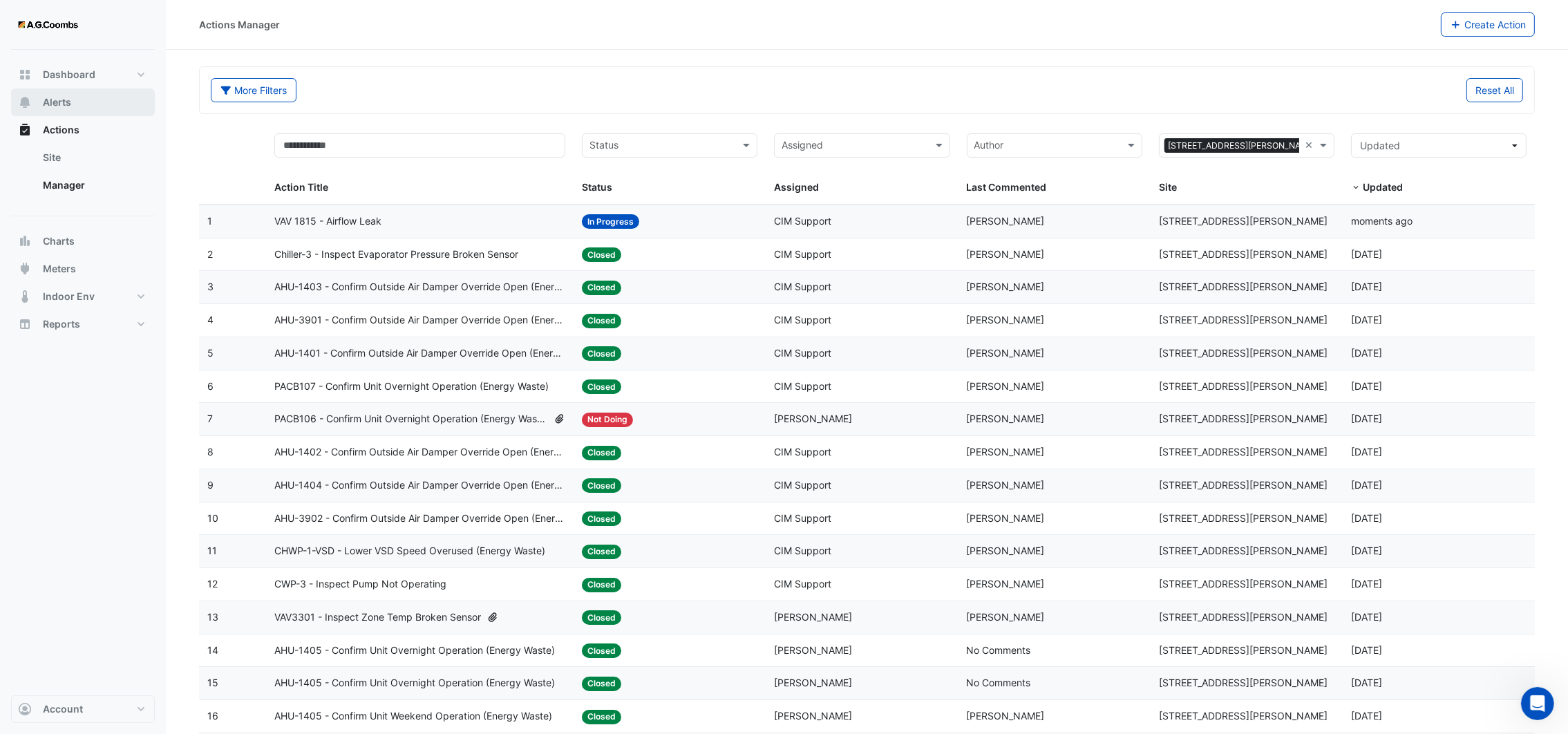
click at [60, 97] on span "Alerts" at bounding box center [57, 103] width 28 height 14
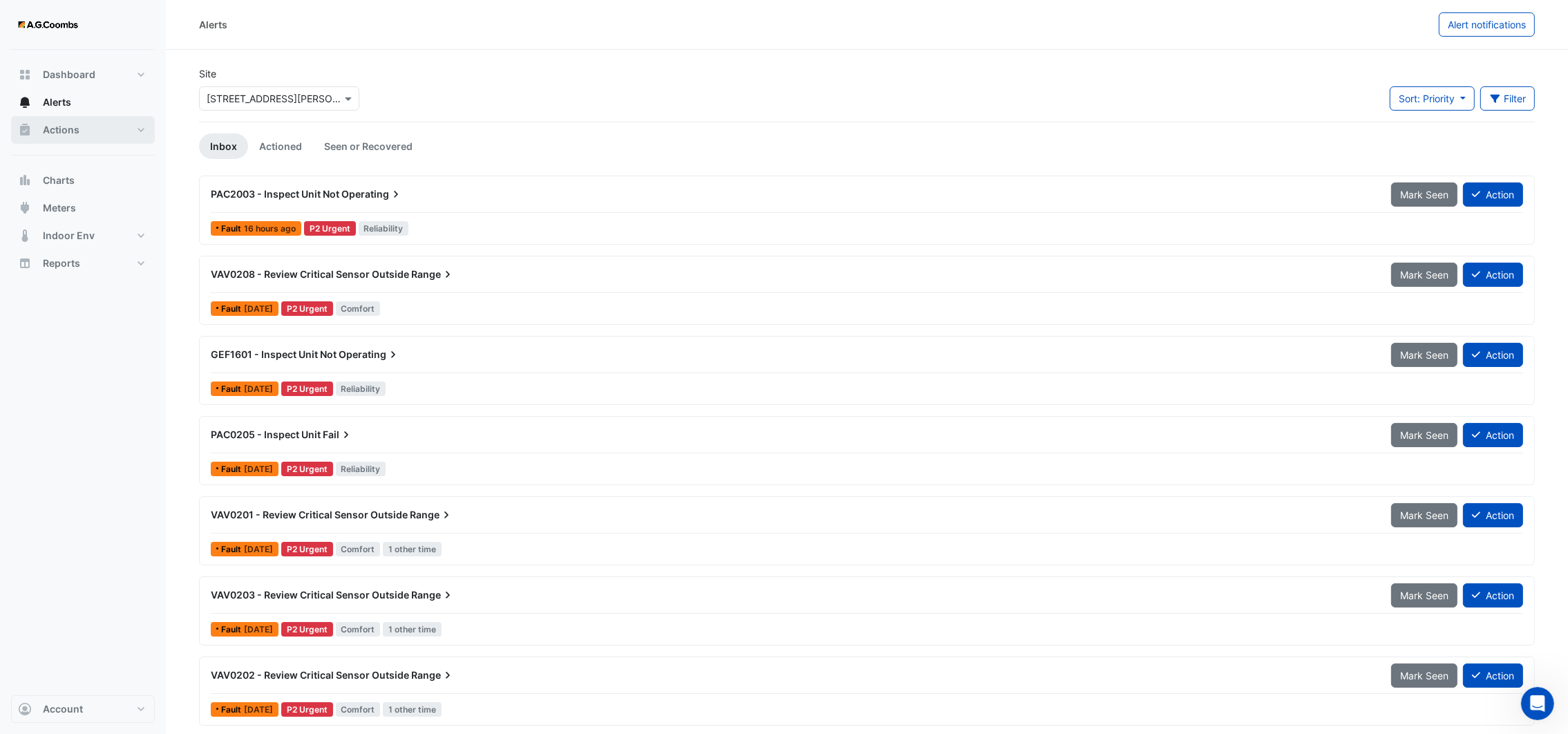
click at [73, 131] on span "Actions" at bounding box center [61, 130] width 37 height 14
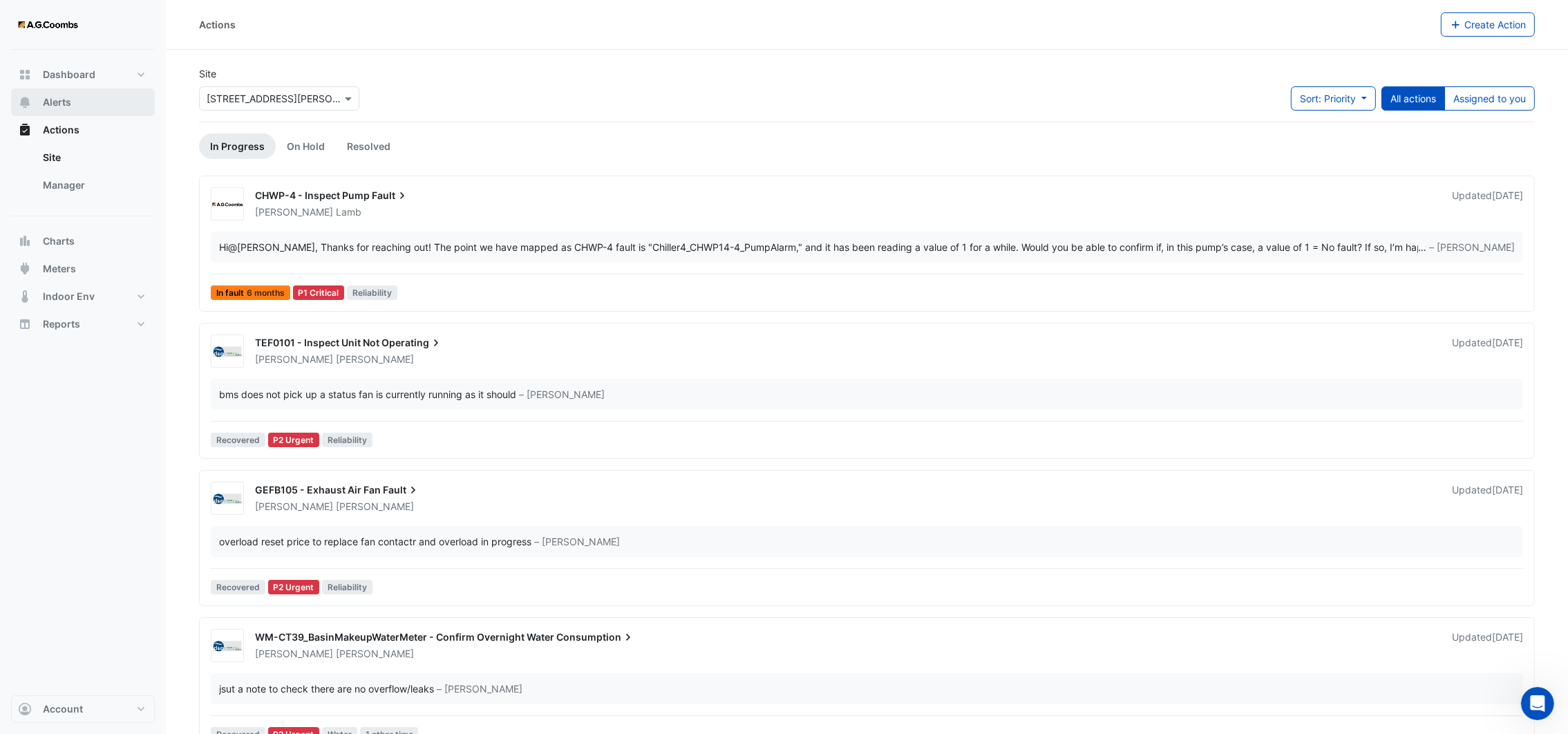
click at [69, 96] on span "Alerts" at bounding box center [57, 103] width 28 height 14
